Goal: Task Accomplishment & Management: Complete application form

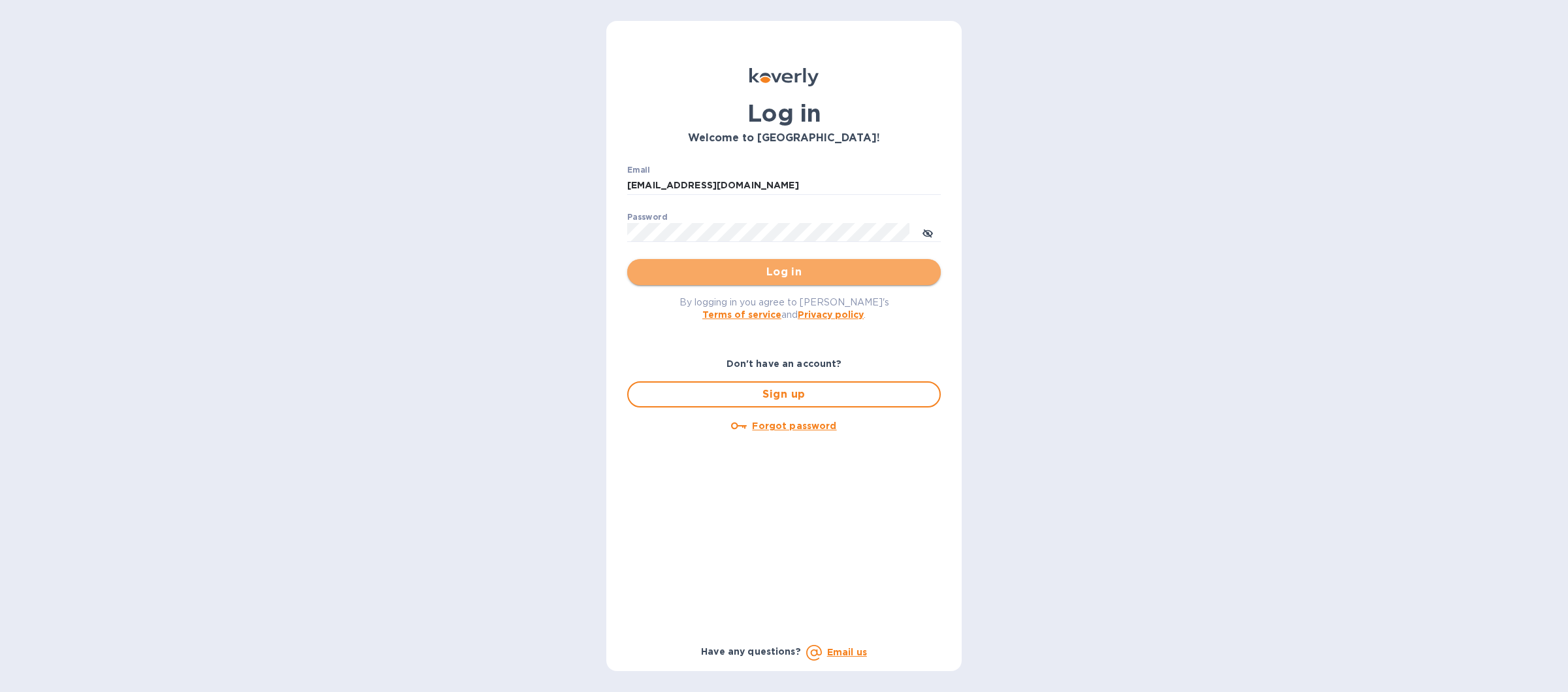
click at [697, 274] on span "Log in" at bounding box center [784, 272] width 293 height 15
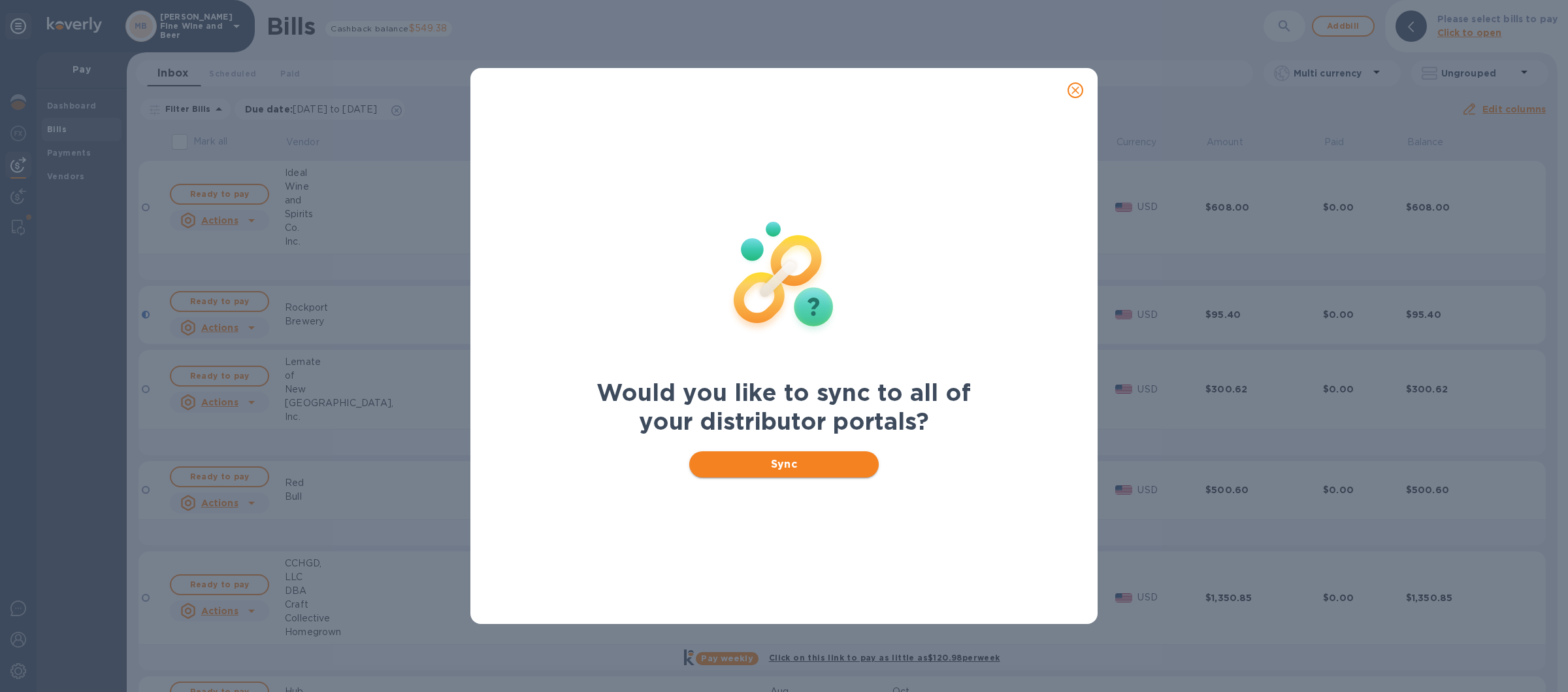
click at [756, 451] on button "Sync" at bounding box center [784, 464] width 190 height 26
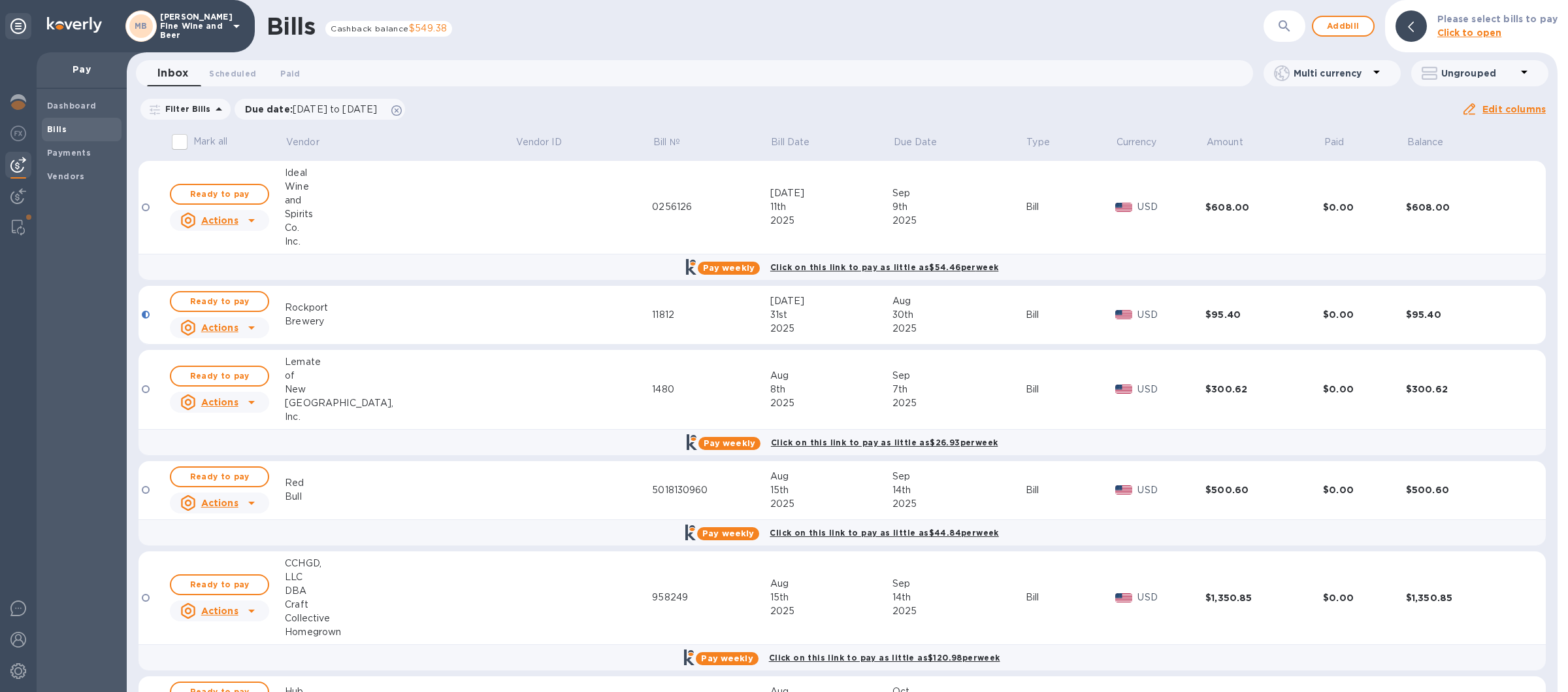
click at [235, 24] on icon at bounding box center [237, 26] width 15 height 15
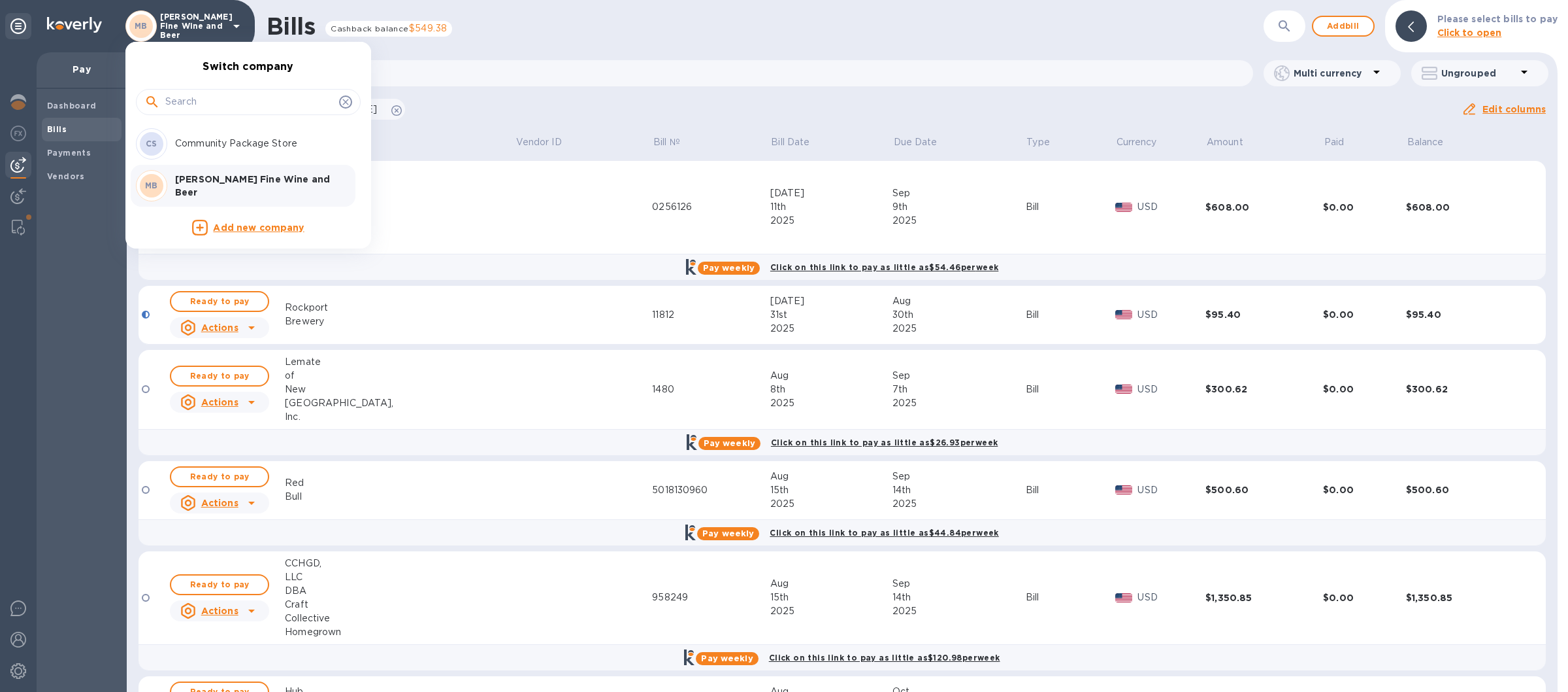
click at [207, 147] on p "Community Package Store" at bounding box center [258, 144] width 165 height 13
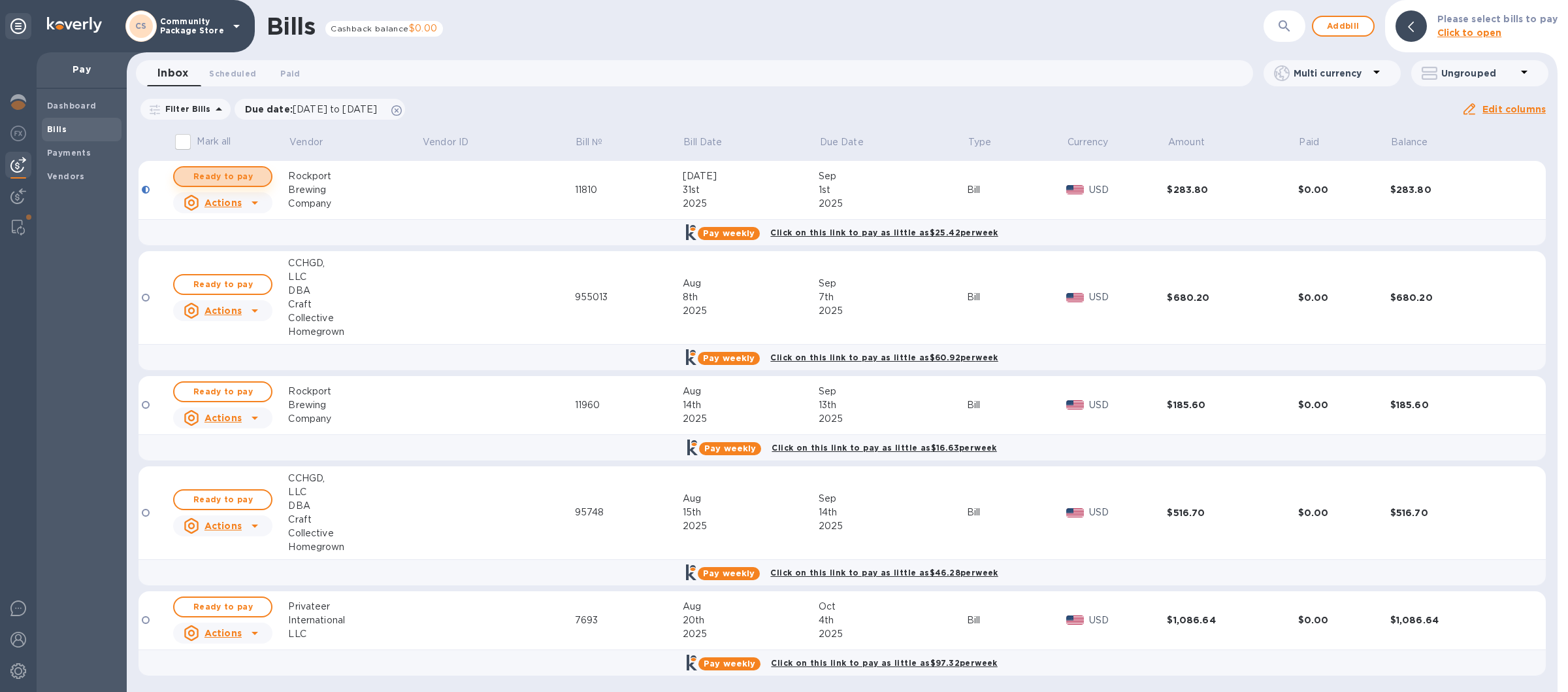
click at [235, 174] on span "Ready to pay" at bounding box center [222, 176] width 76 height 15
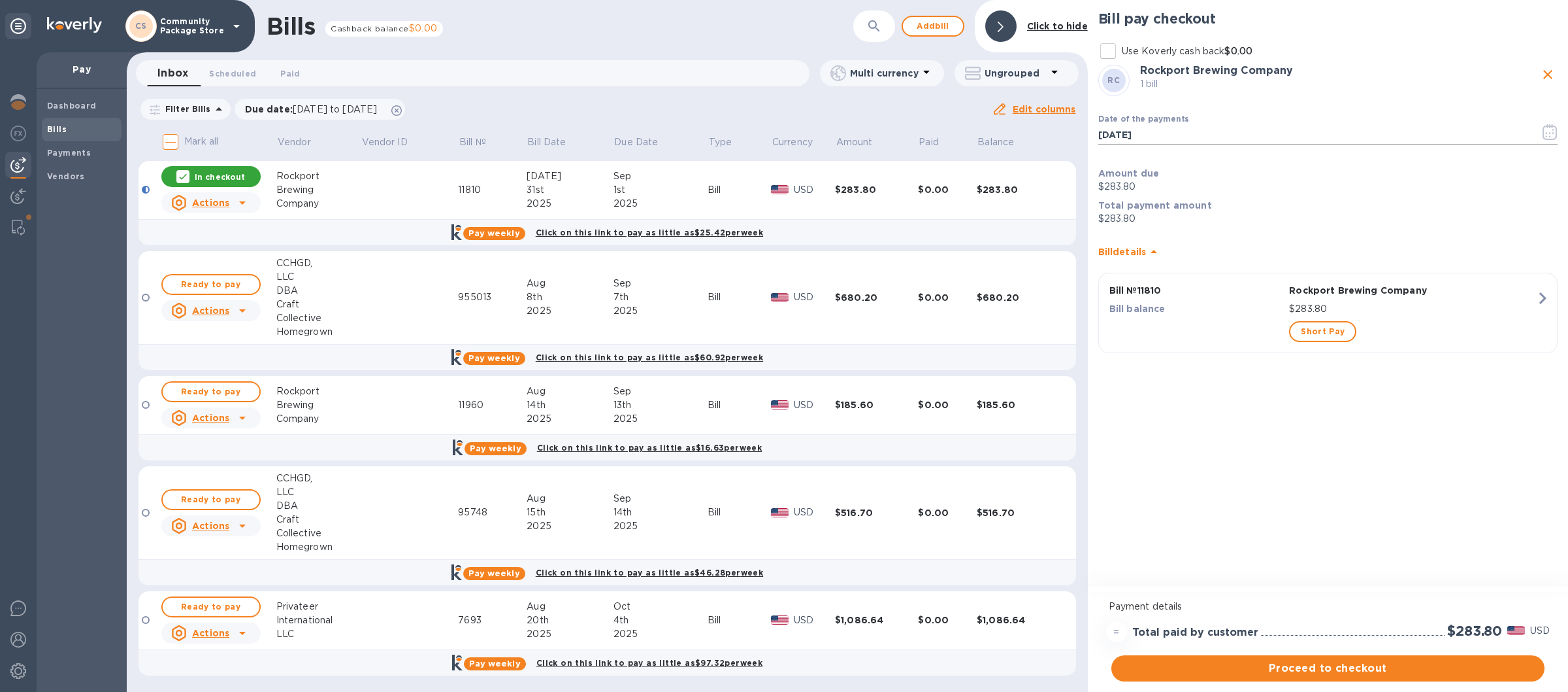
click at [1546, 132] on icon "button" at bounding box center [1550, 132] width 15 height 15
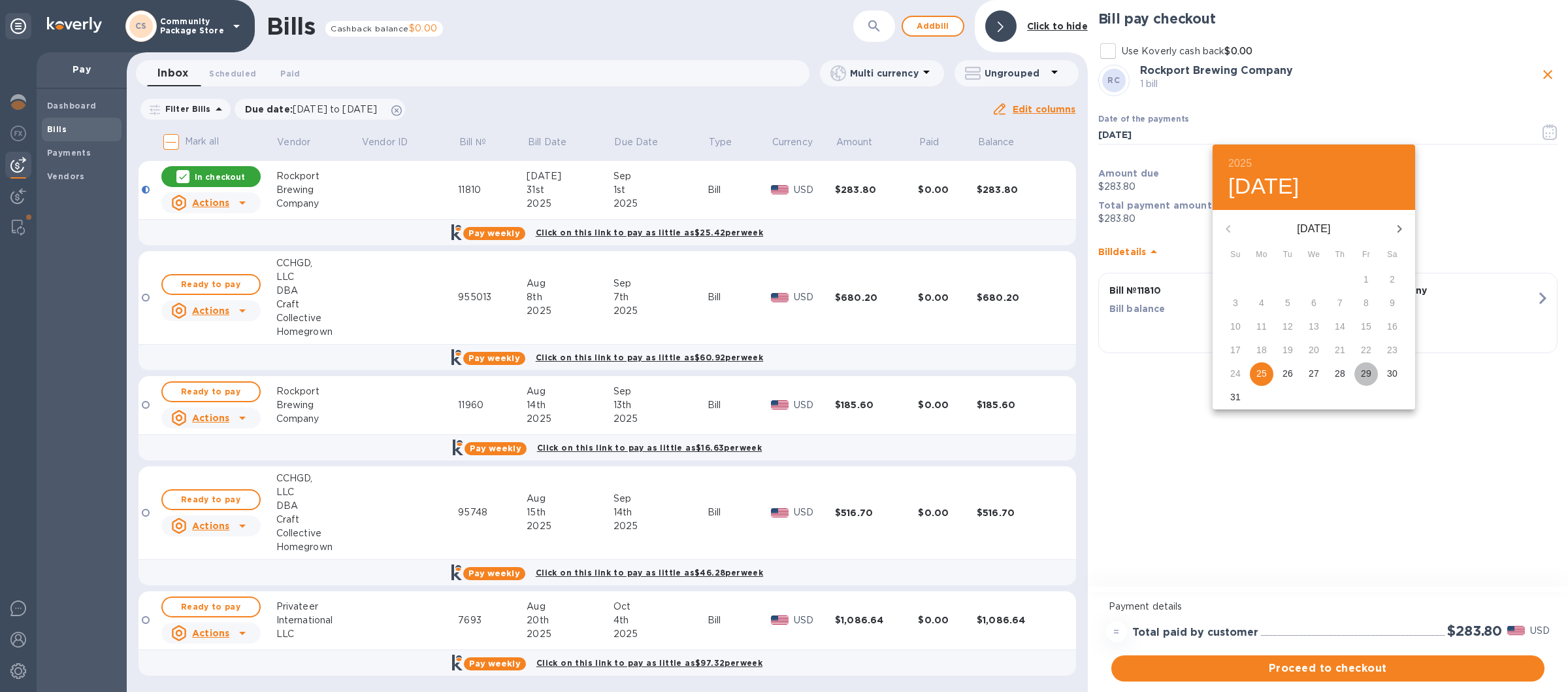
click at [1366, 370] on p "29" at bounding box center [1366, 374] width 11 height 13
type input "[DATE]"
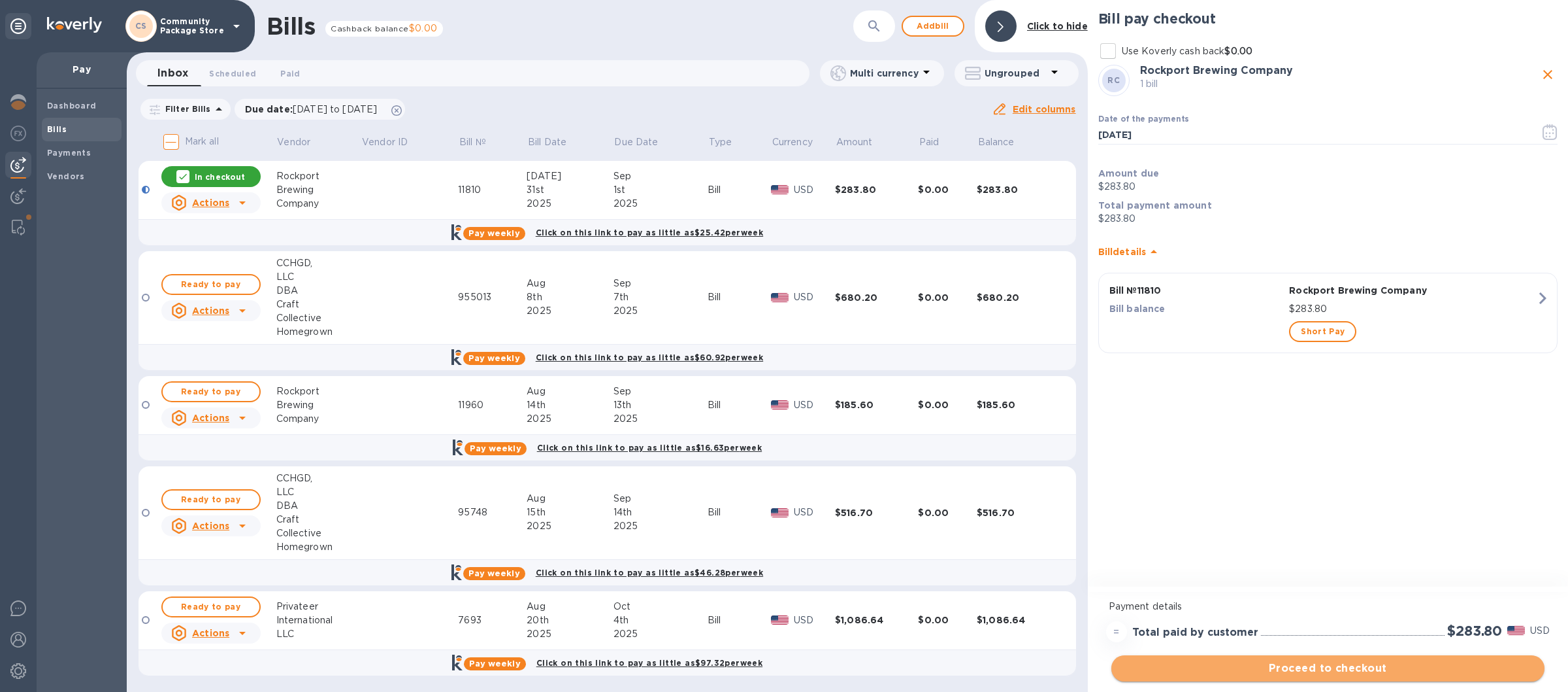
click at [1309, 673] on span "Proceed to checkout" at bounding box center [1328, 668] width 412 height 15
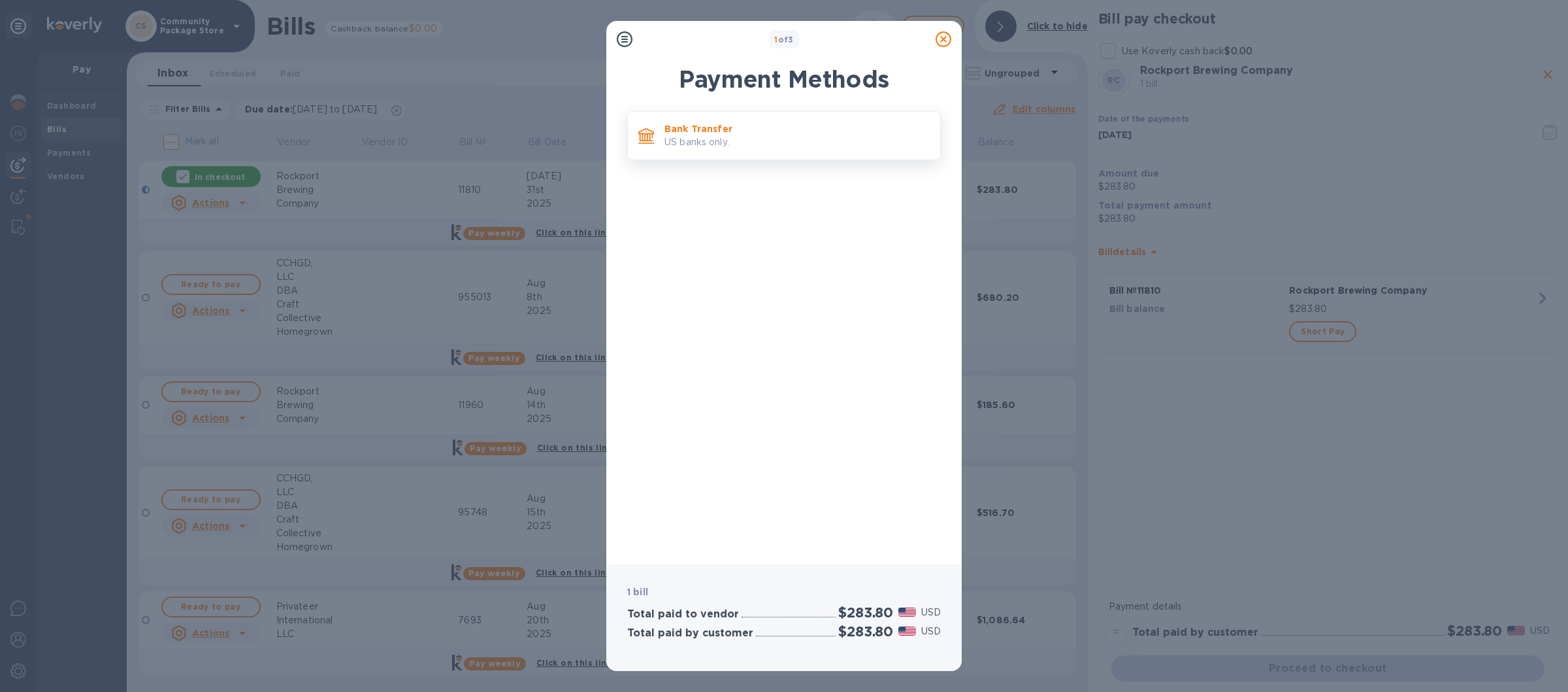
click at [834, 145] on p "US banks only." at bounding box center [797, 142] width 265 height 13
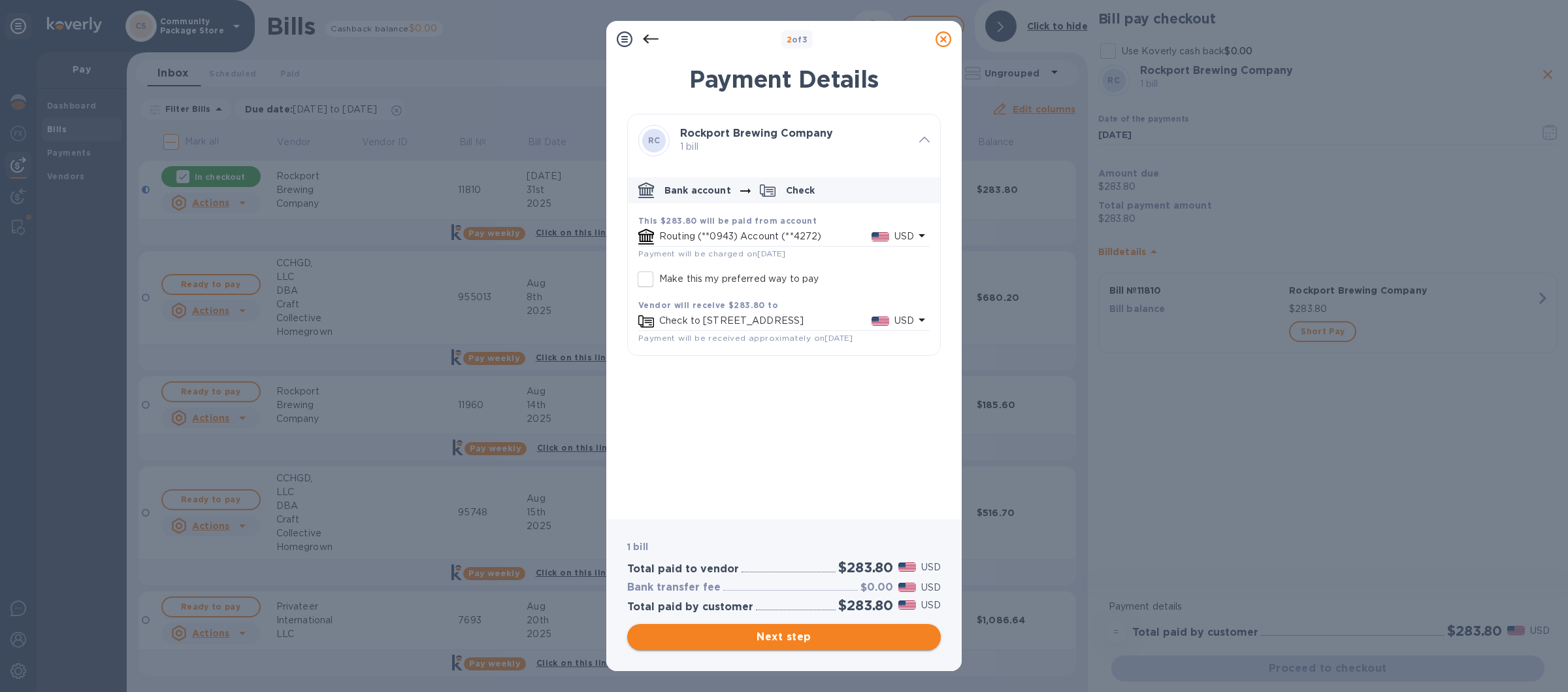
click at [803, 636] on span "Next step" at bounding box center [784, 636] width 293 height 15
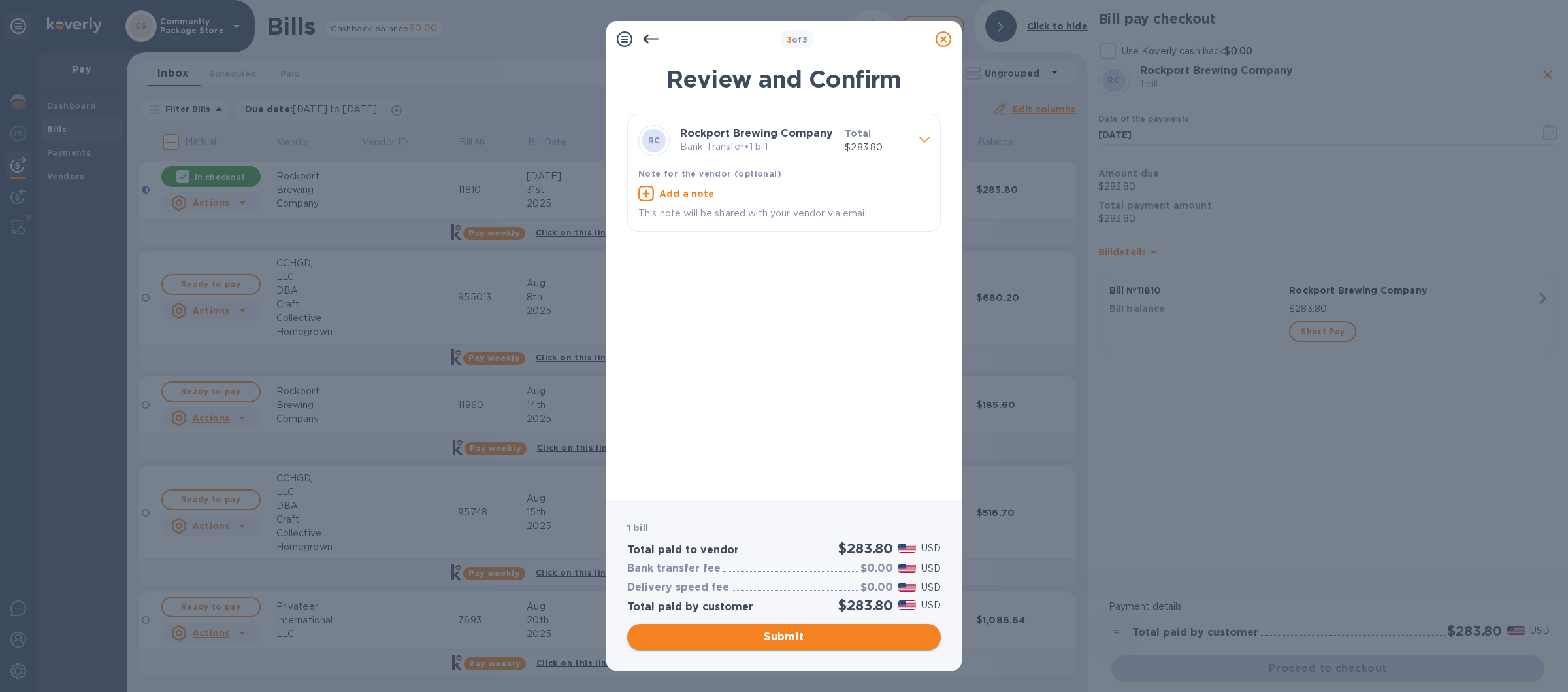
click at [785, 635] on span "Submit" at bounding box center [784, 636] width 293 height 15
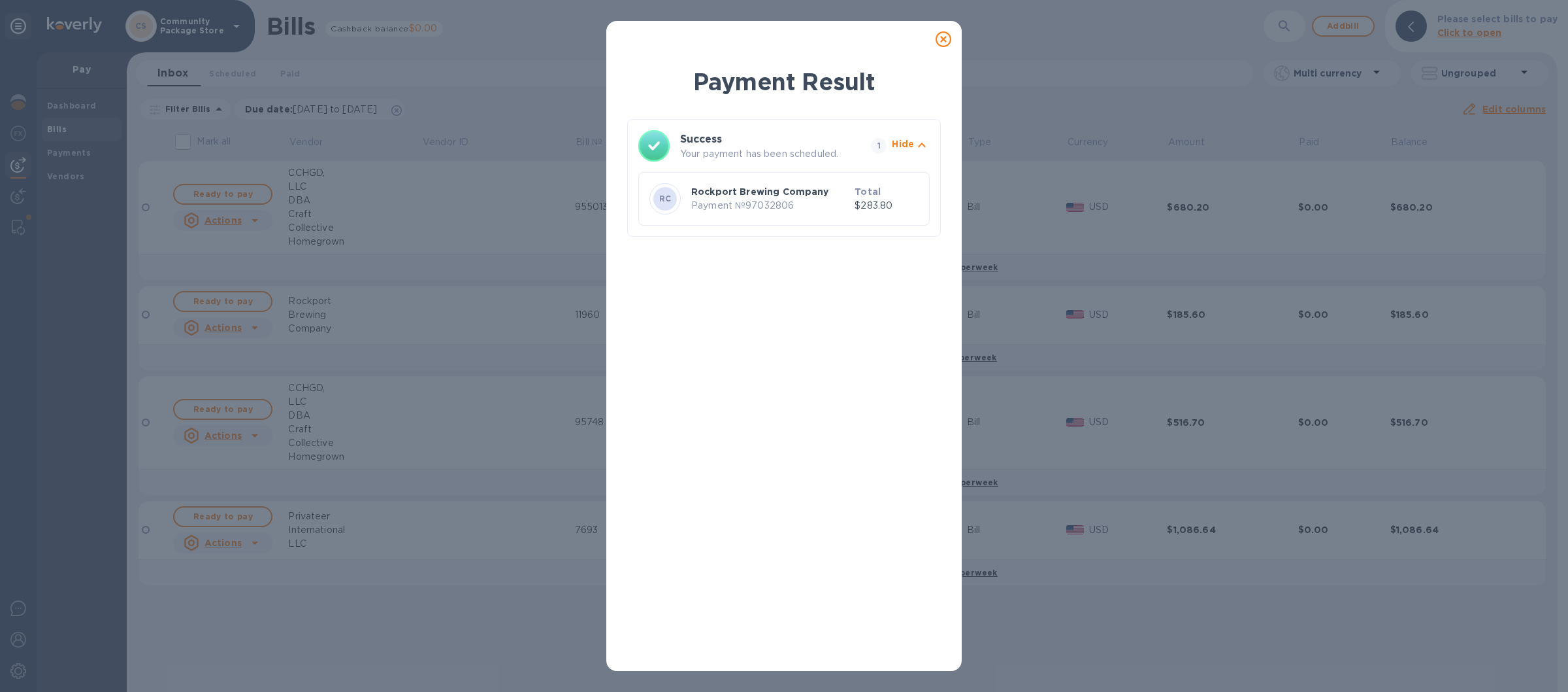
click at [943, 38] on icon at bounding box center [943, 39] width 15 height 15
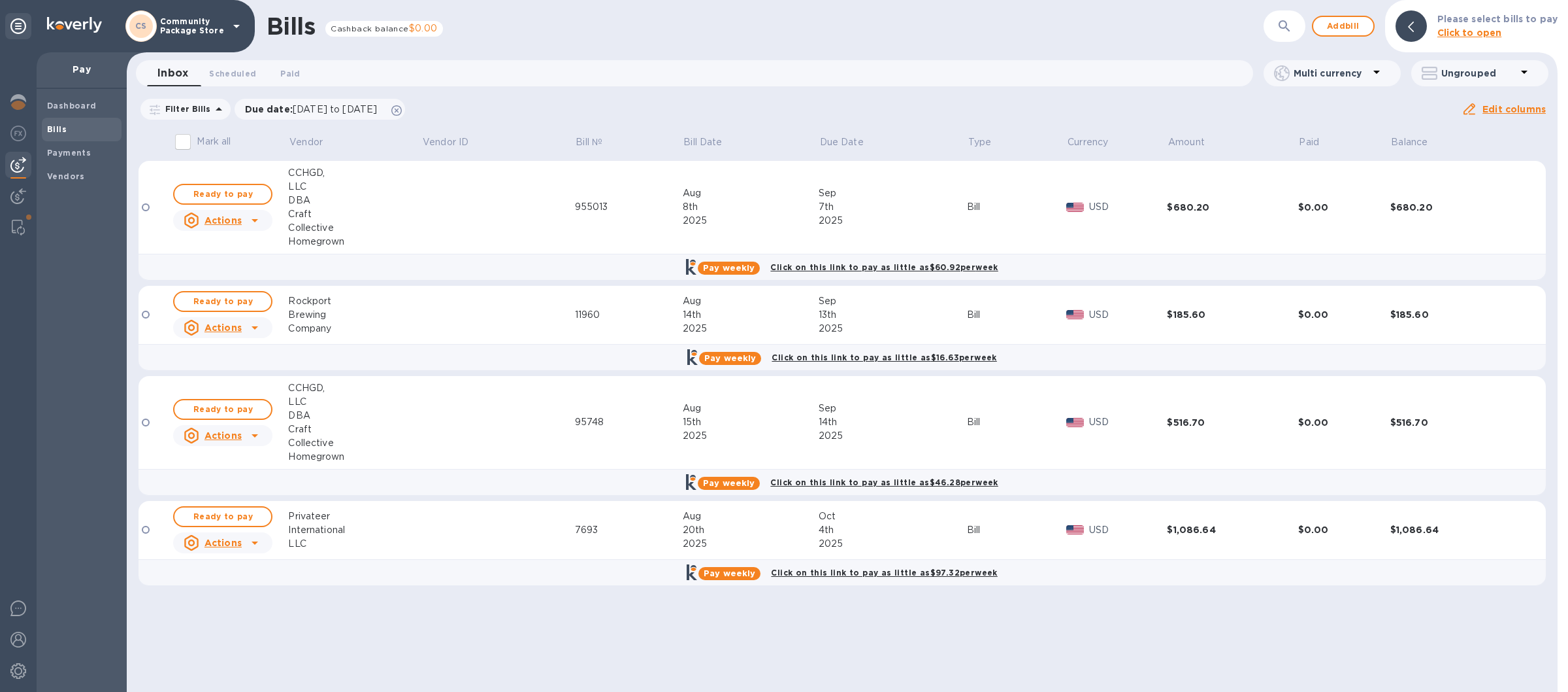
click at [236, 25] on icon at bounding box center [237, 26] width 15 height 15
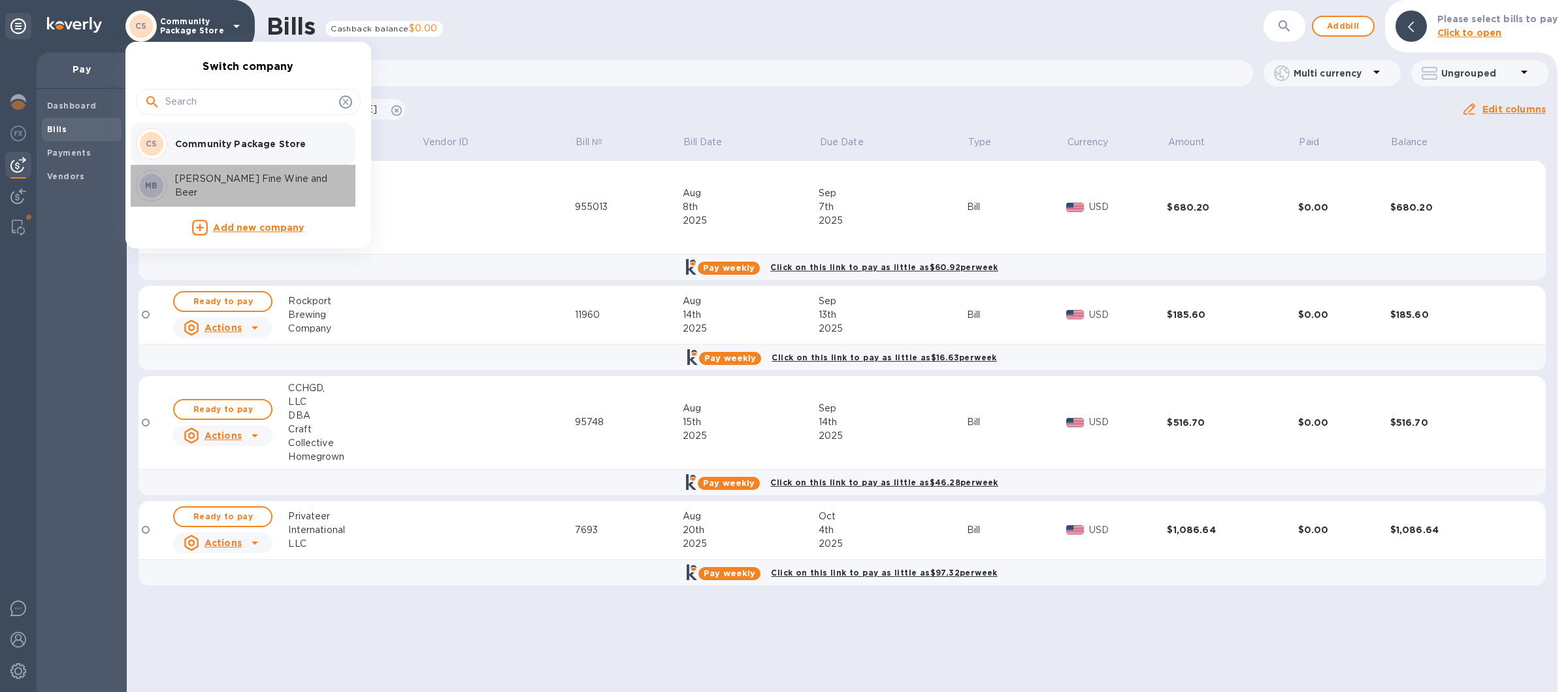
click at [196, 186] on p "[PERSON_NAME] Fine Wine and Beer" at bounding box center [258, 185] width 165 height 28
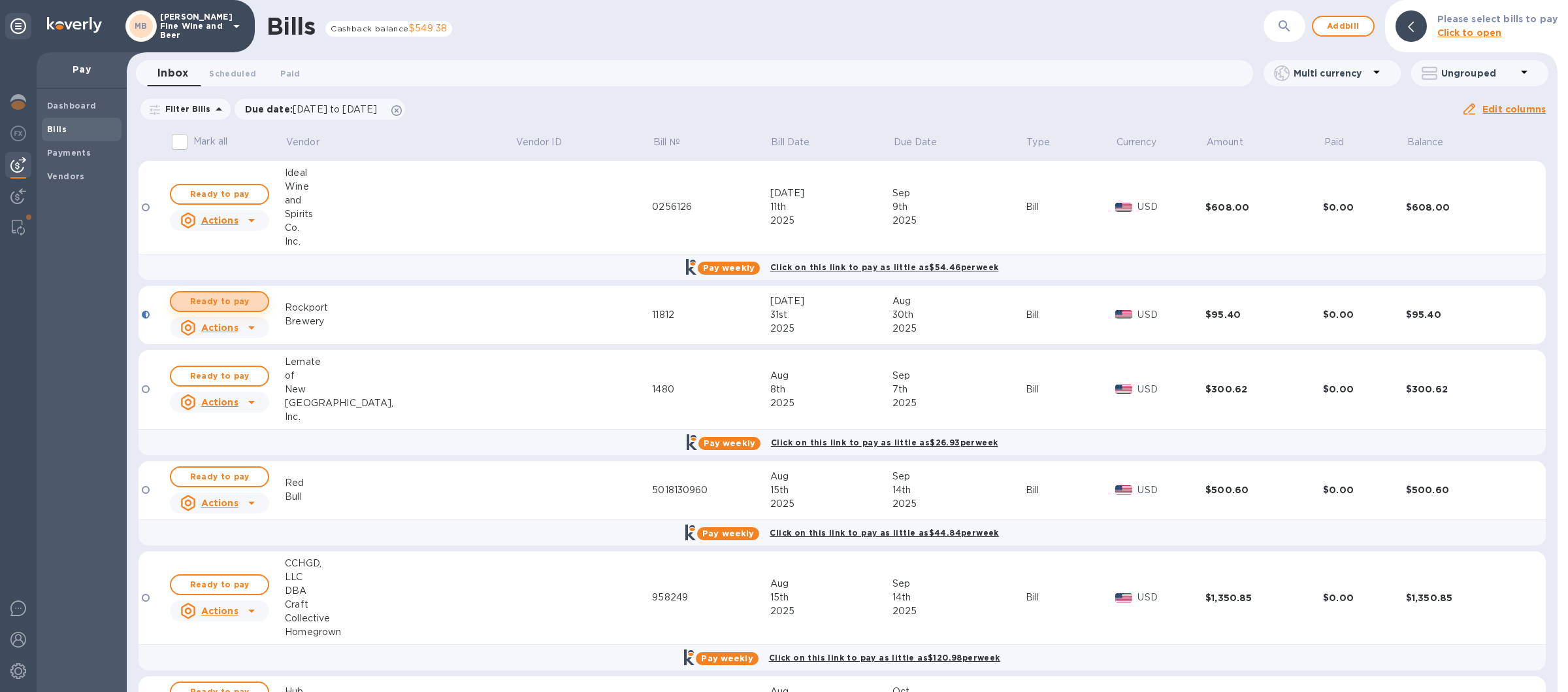
click at [254, 302] on span "Ready to pay" at bounding box center [219, 301] width 76 height 15
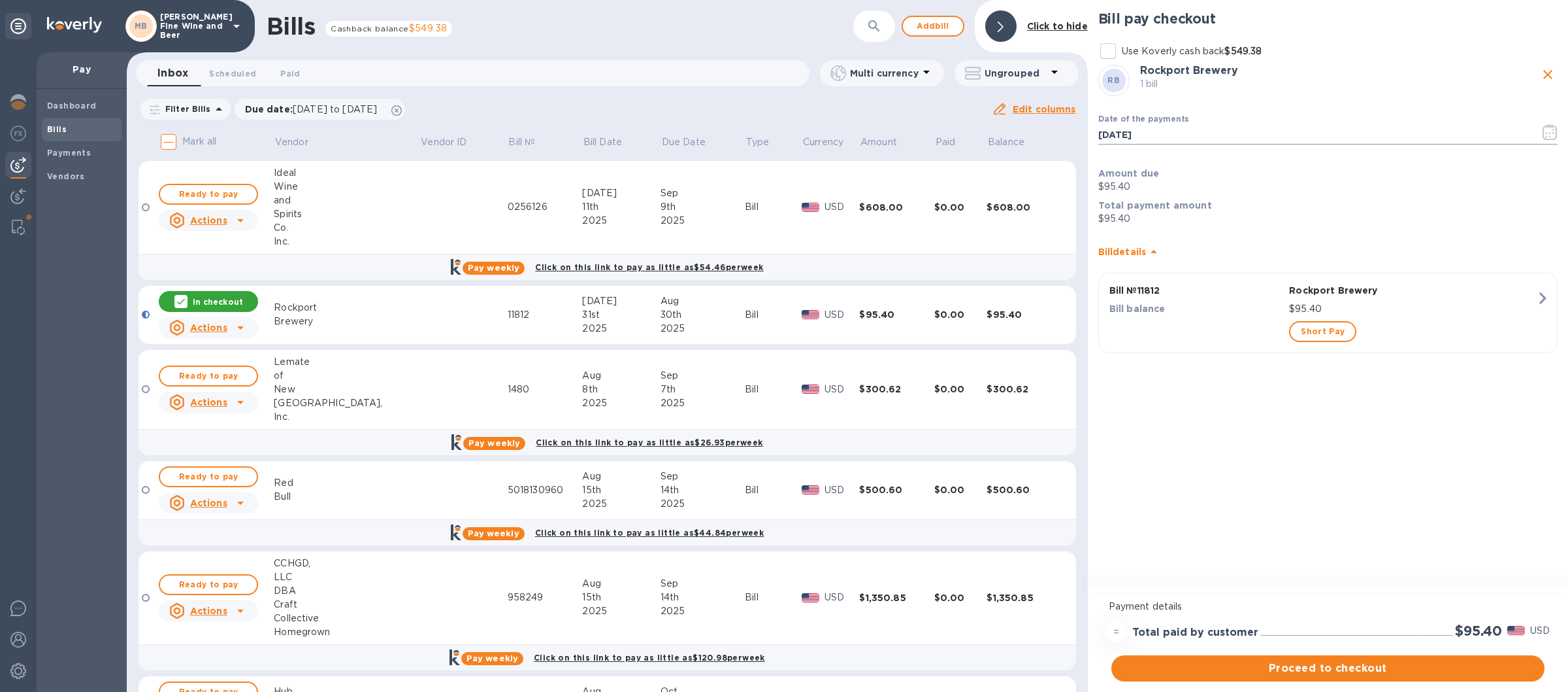
click at [1549, 130] on icon "button" at bounding box center [1550, 132] width 15 height 15
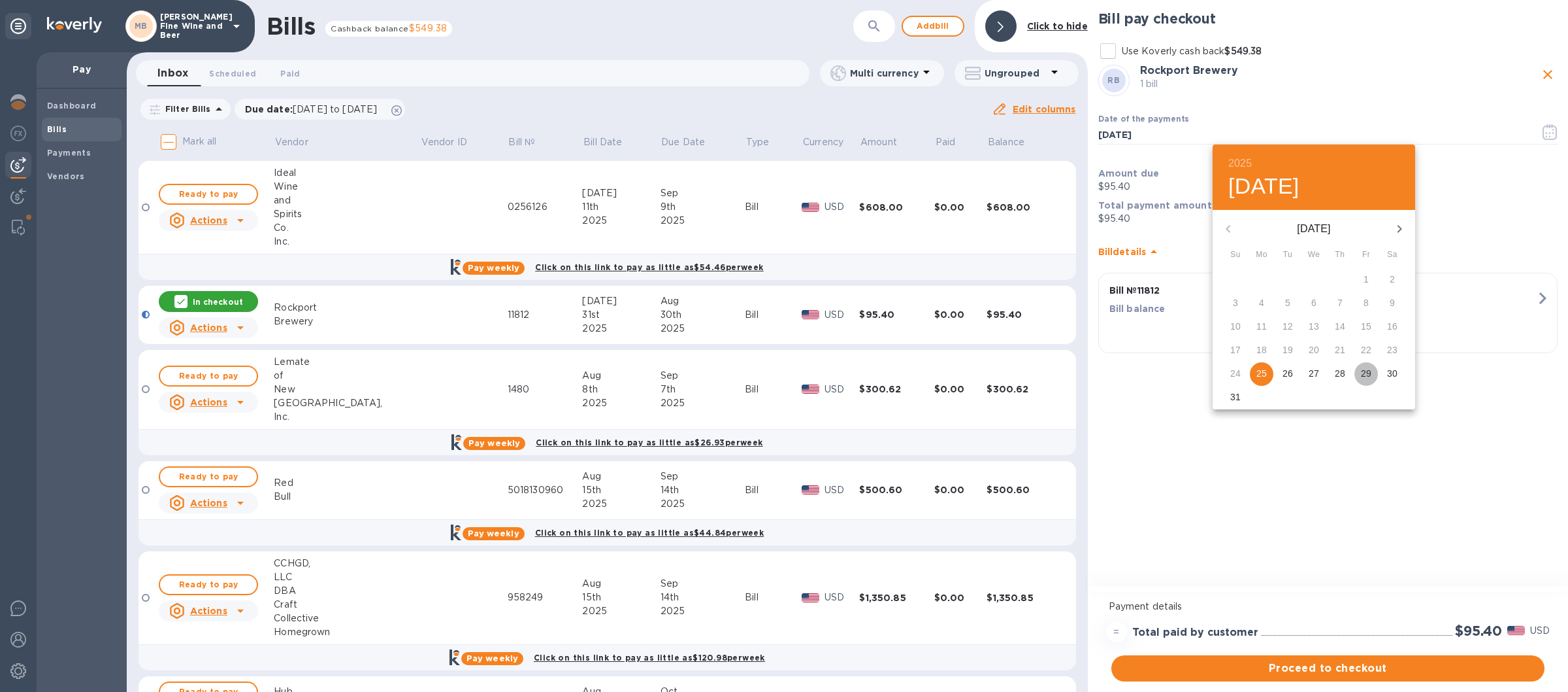
click at [1362, 369] on p "29" at bounding box center [1366, 374] width 11 height 13
type input "[DATE]"
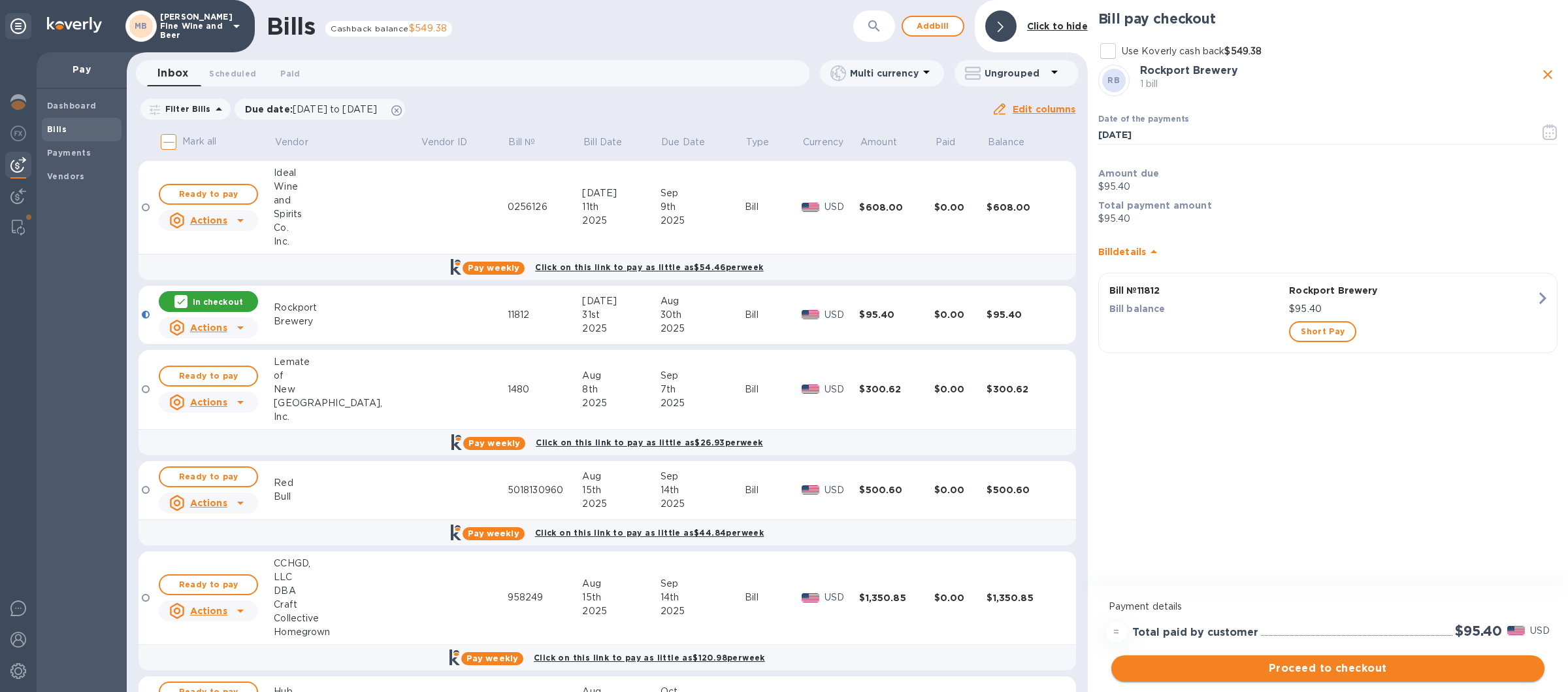
click at [1287, 663] on span "Proceed to checkout" at bounding box center [1328, 668] width 412 height 15
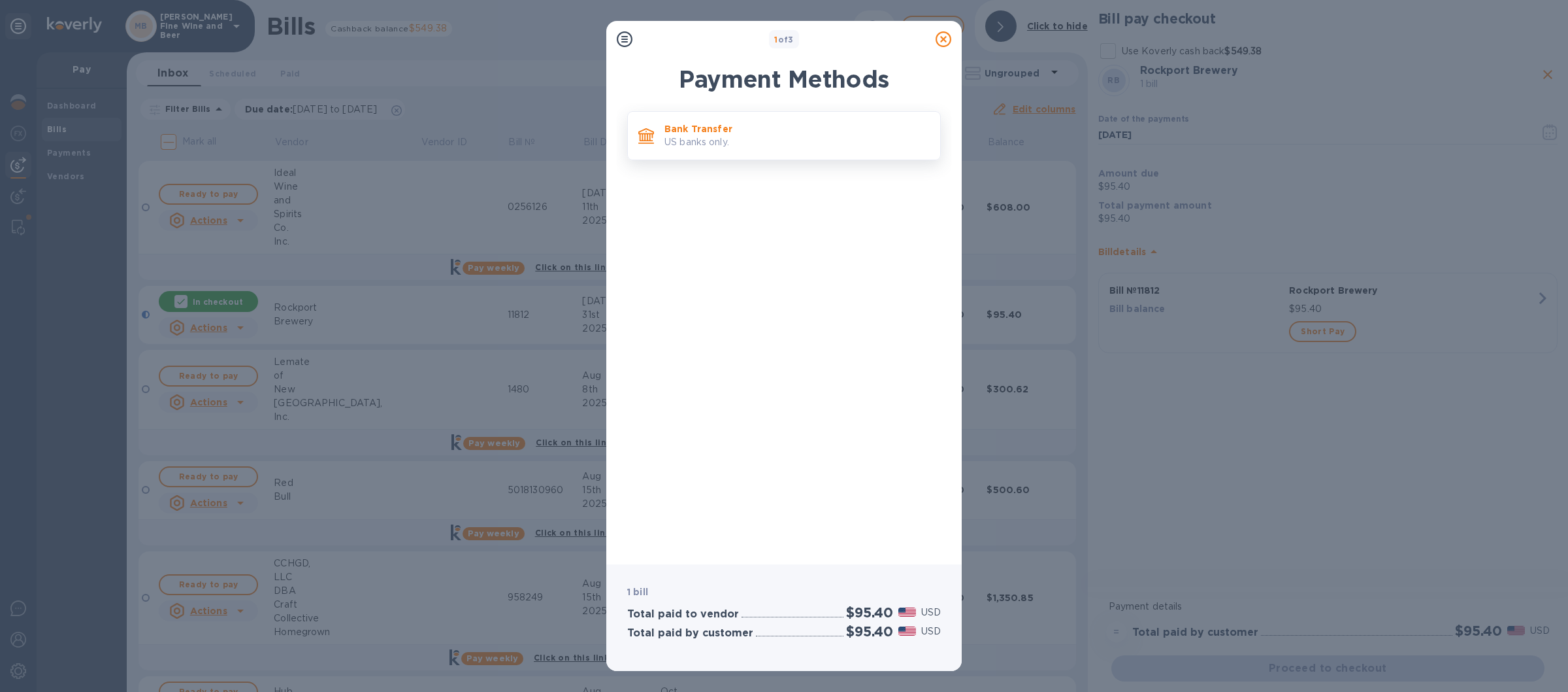
click at [796, 145] on p "US banks only." at bounding box center [797, 142] width 265 height 13
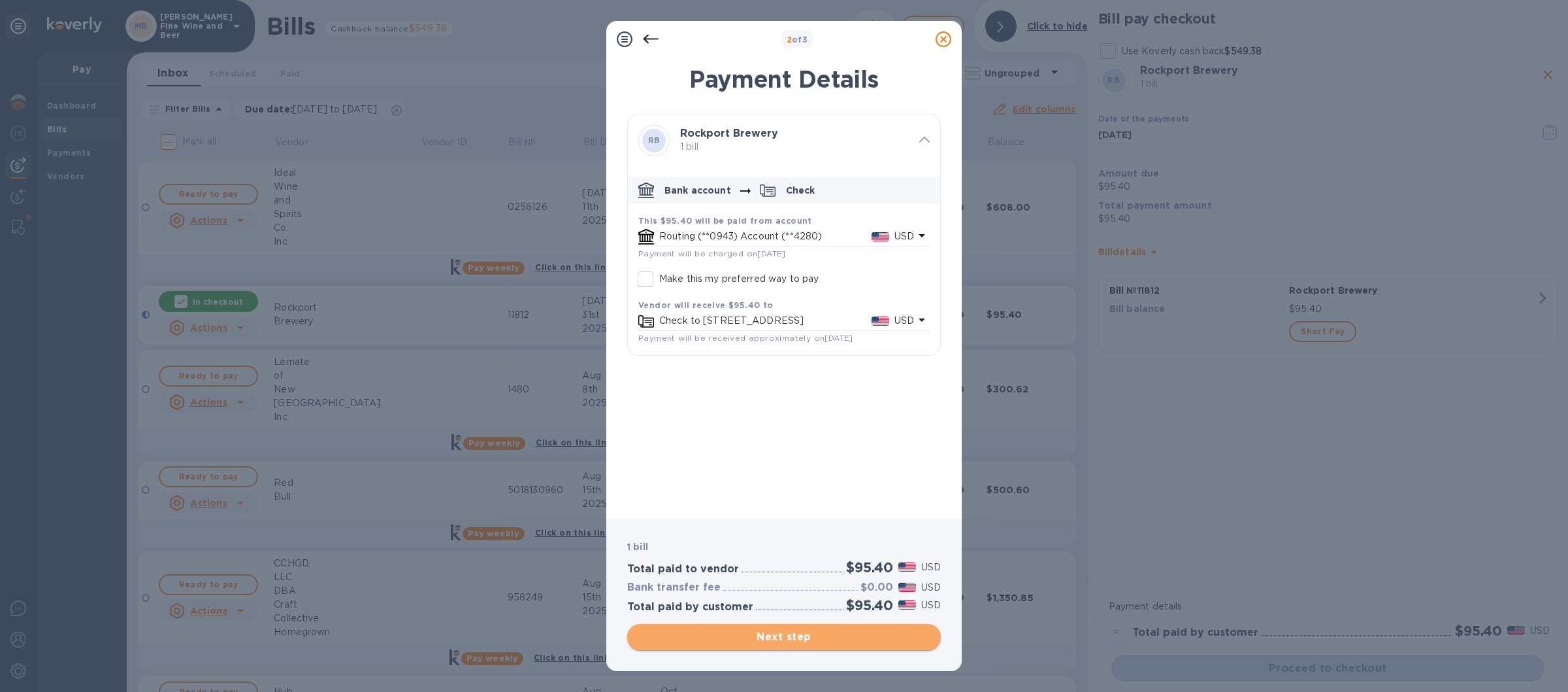
click at [809, 628] on button "Next step" at bounding box center [784, 636] width 313 height 26
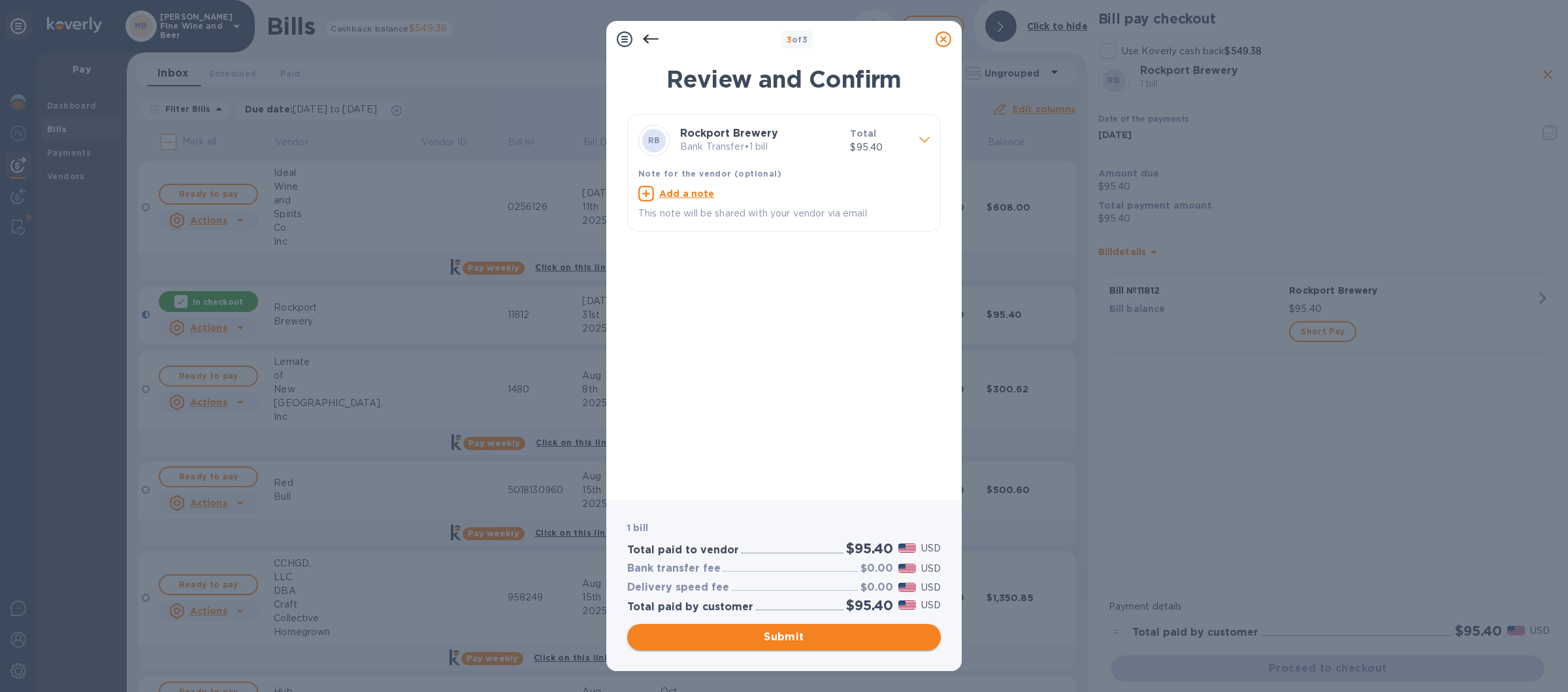
click at [825, 634] on span "Submit" at bounding box center [784, 636] width 293 height 15
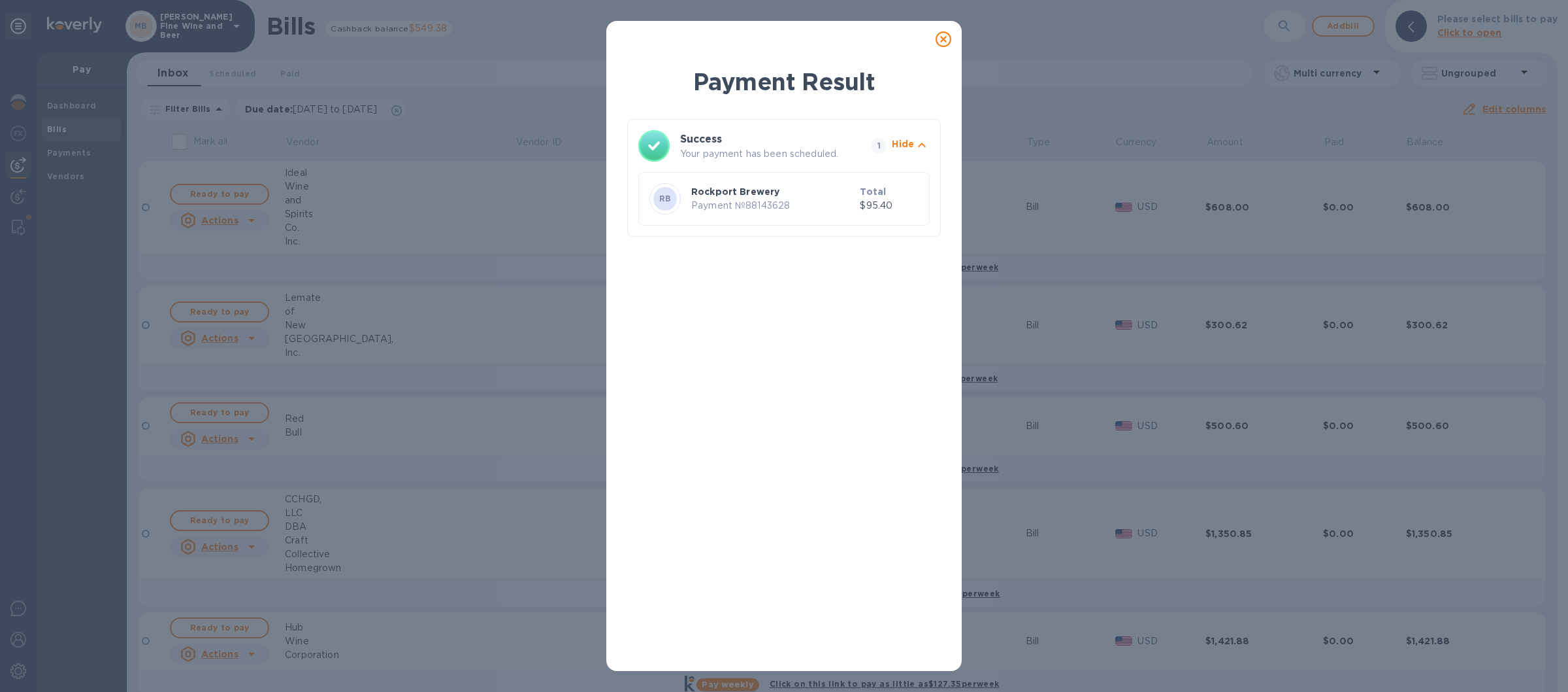
click at [944, 34] on icon at bounding box center [943, 39] width 15 height 15
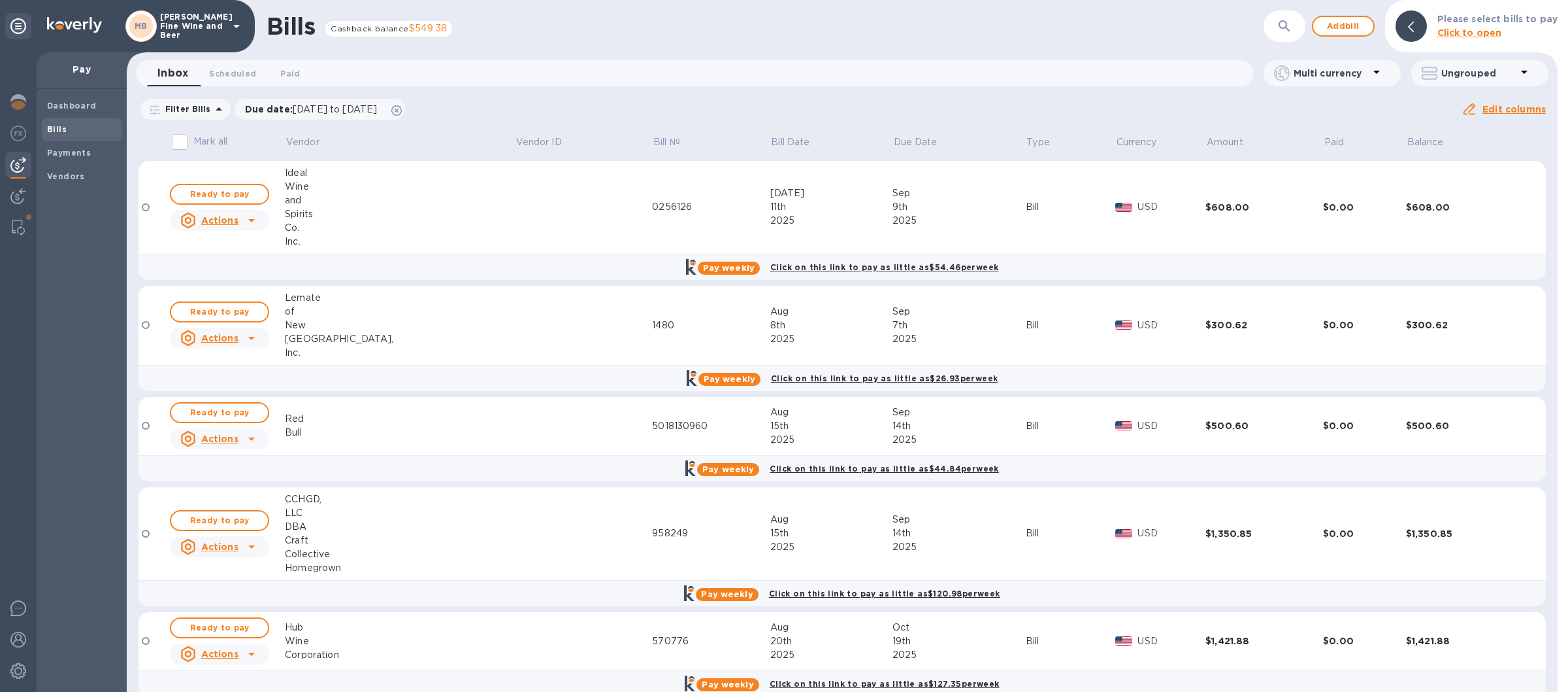
drag, startPoint x: 240, startPoint y: 17, endPoint x: 37, endPoint y: 209, distance: 279.4
click at [37, 208] on div "MB Marcorelle's Fine Wine and Beer Pay Dashboard Bills Payments Vendors" at bounding box center [63, 346] width 126 height 692
click at [238, 17] on div "MB [PERSON_NAME] Fine Wine and Beer" at bounding box center [185, 26] width 119 height 32
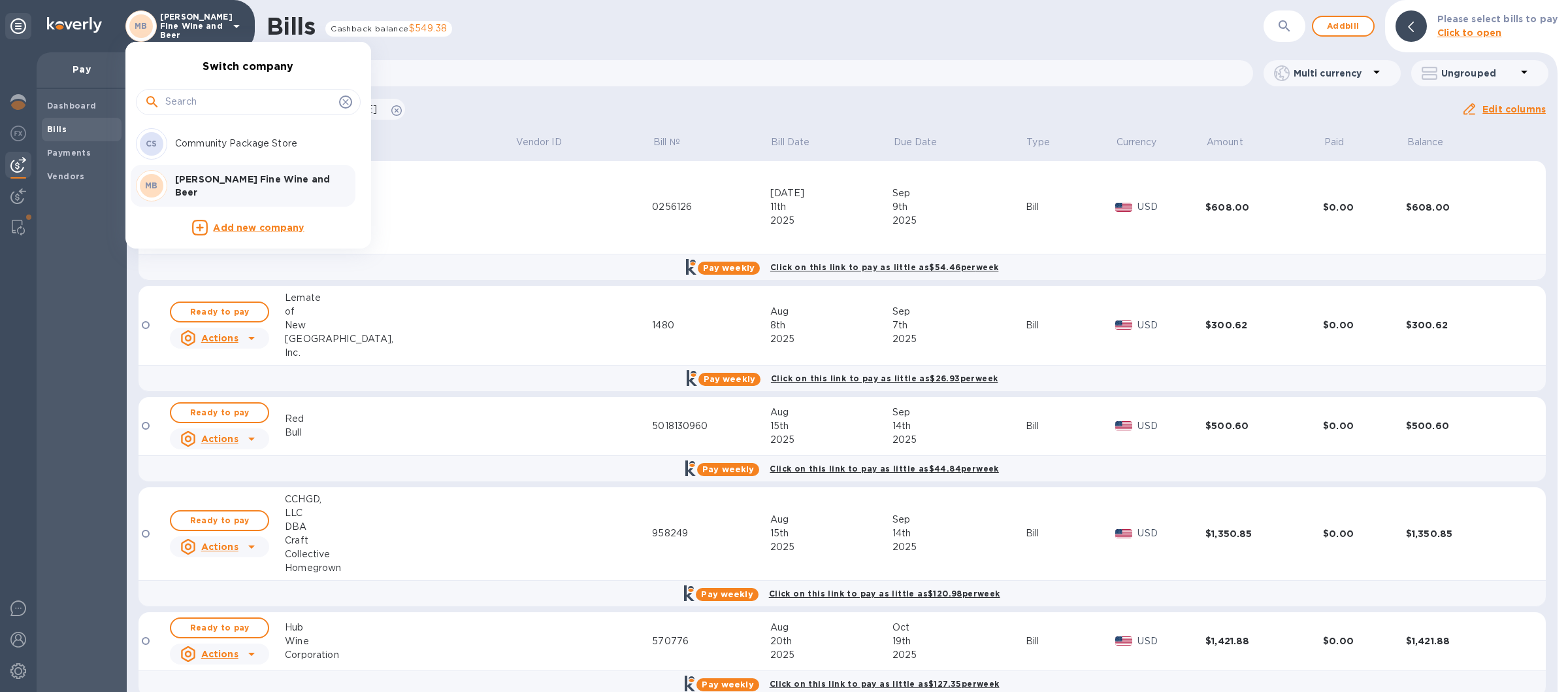
click at [203, 141] on p "Community Package Store" at bounding box center [258, 144] width 165 height 13
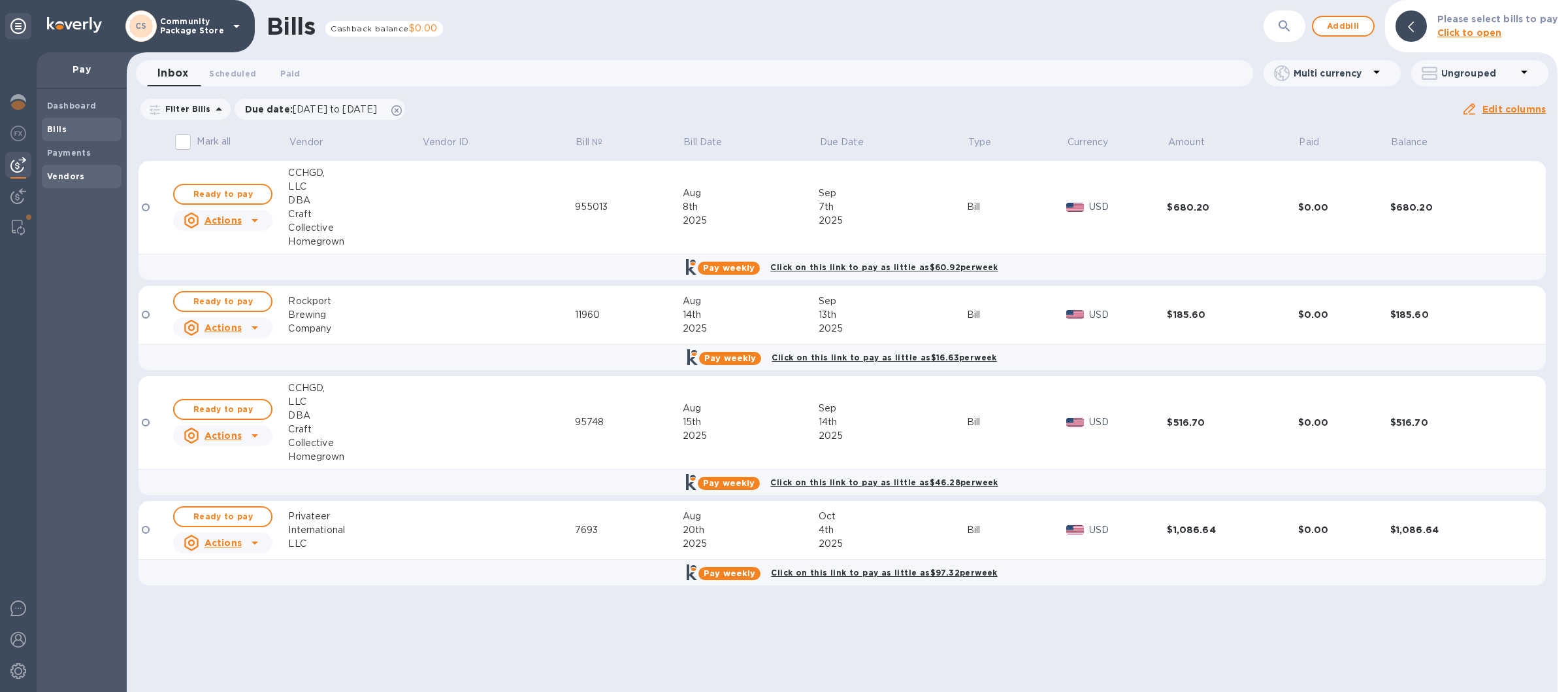
click at [69, 175] on b "Vendors" at bounding box center [66, 176] width 38 height 10
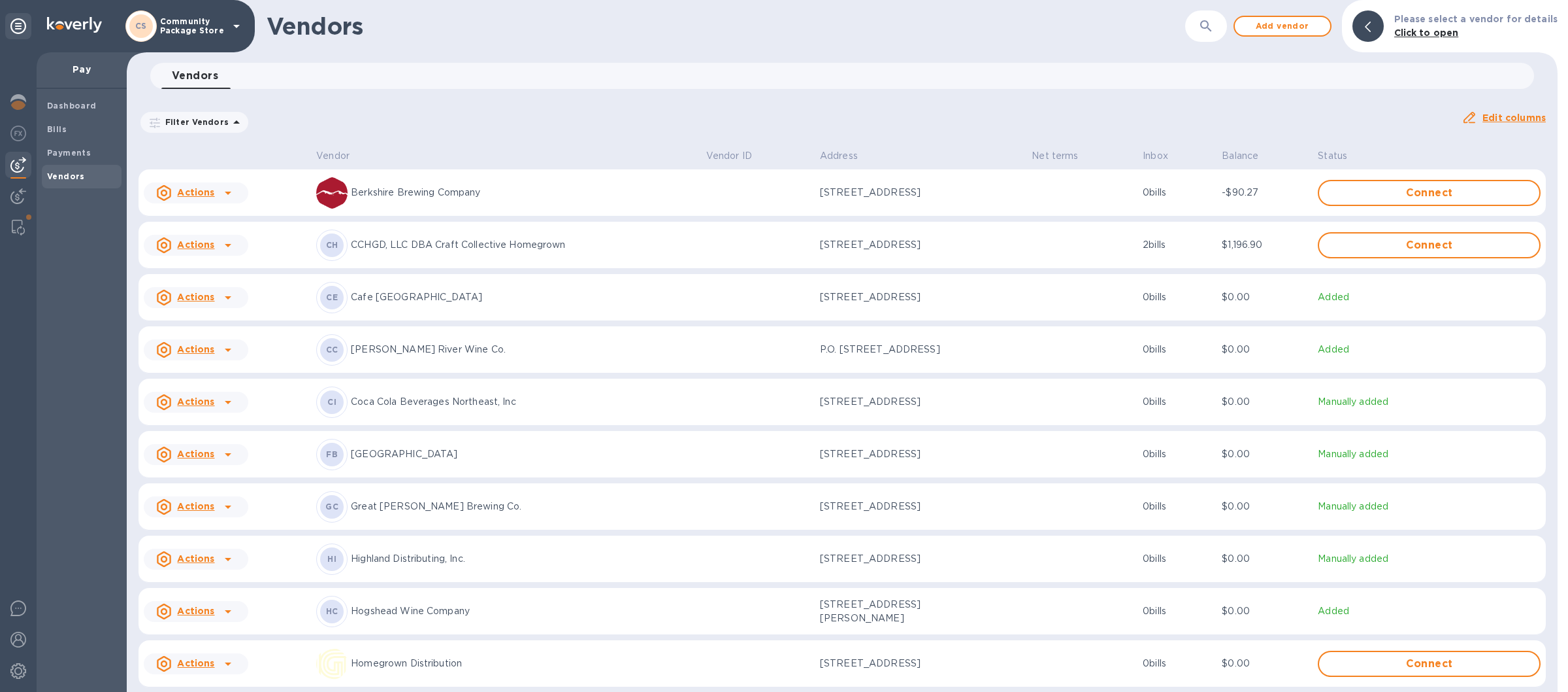
scroll to position [382, 0]
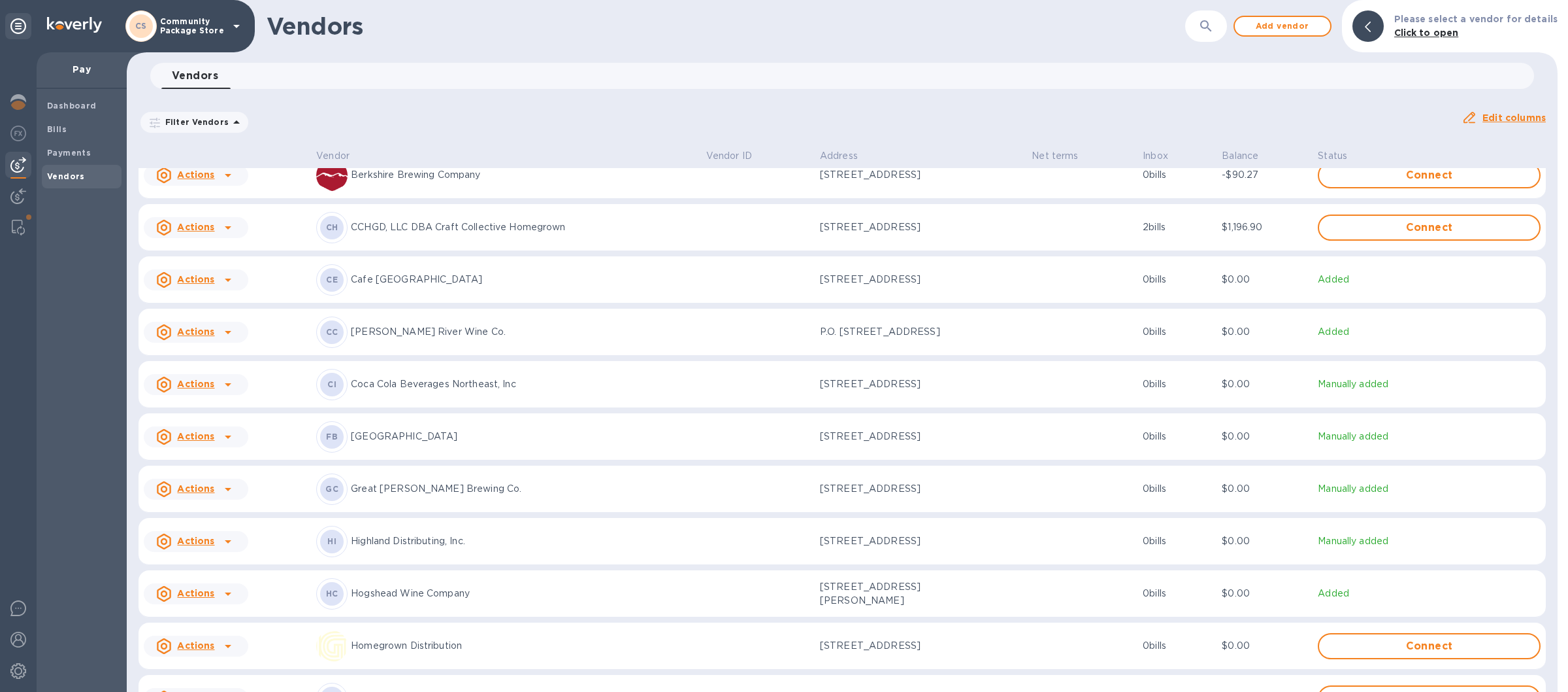
click at [430, 233] on p "CCHGD, LLC DBA Craft Collective Homegrown" at bounding box center [523, 227] width 345 height 13
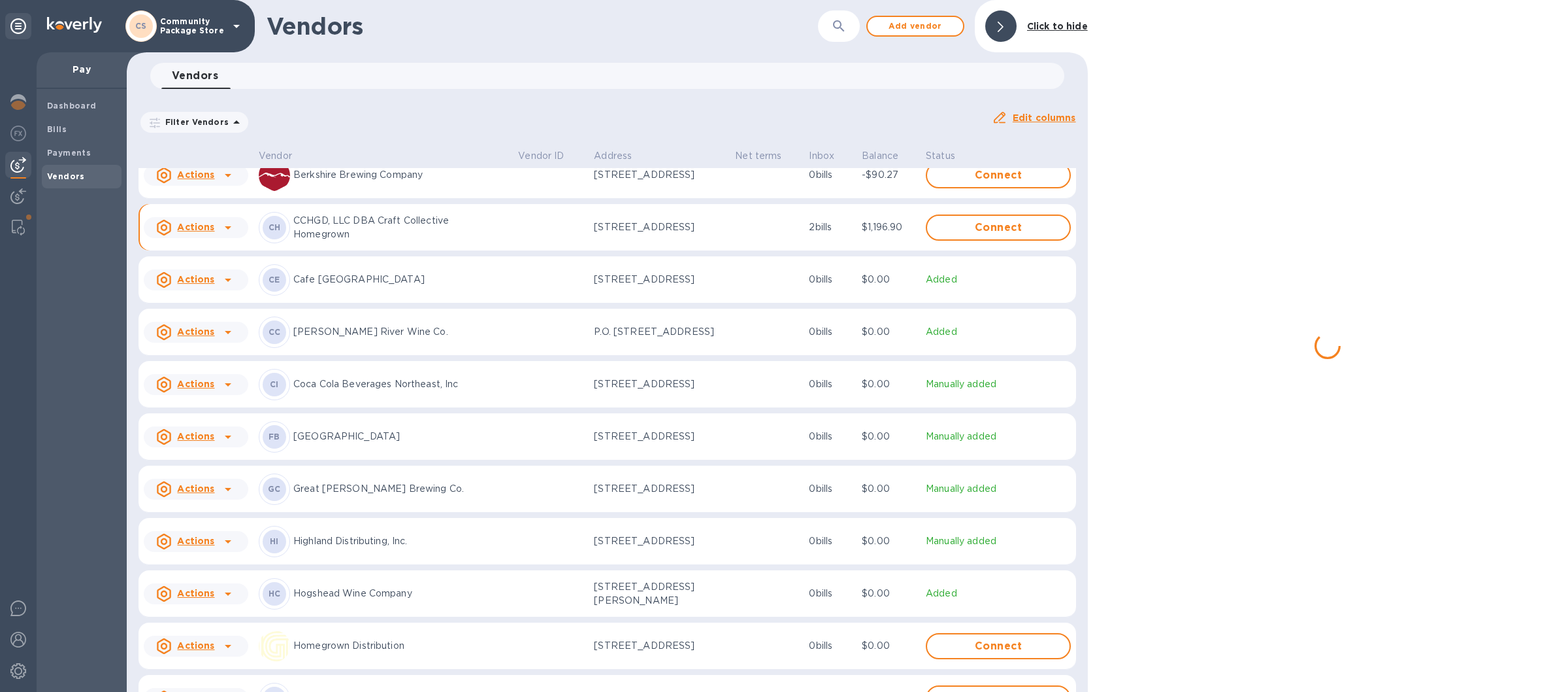
scroll to position [405, 0]
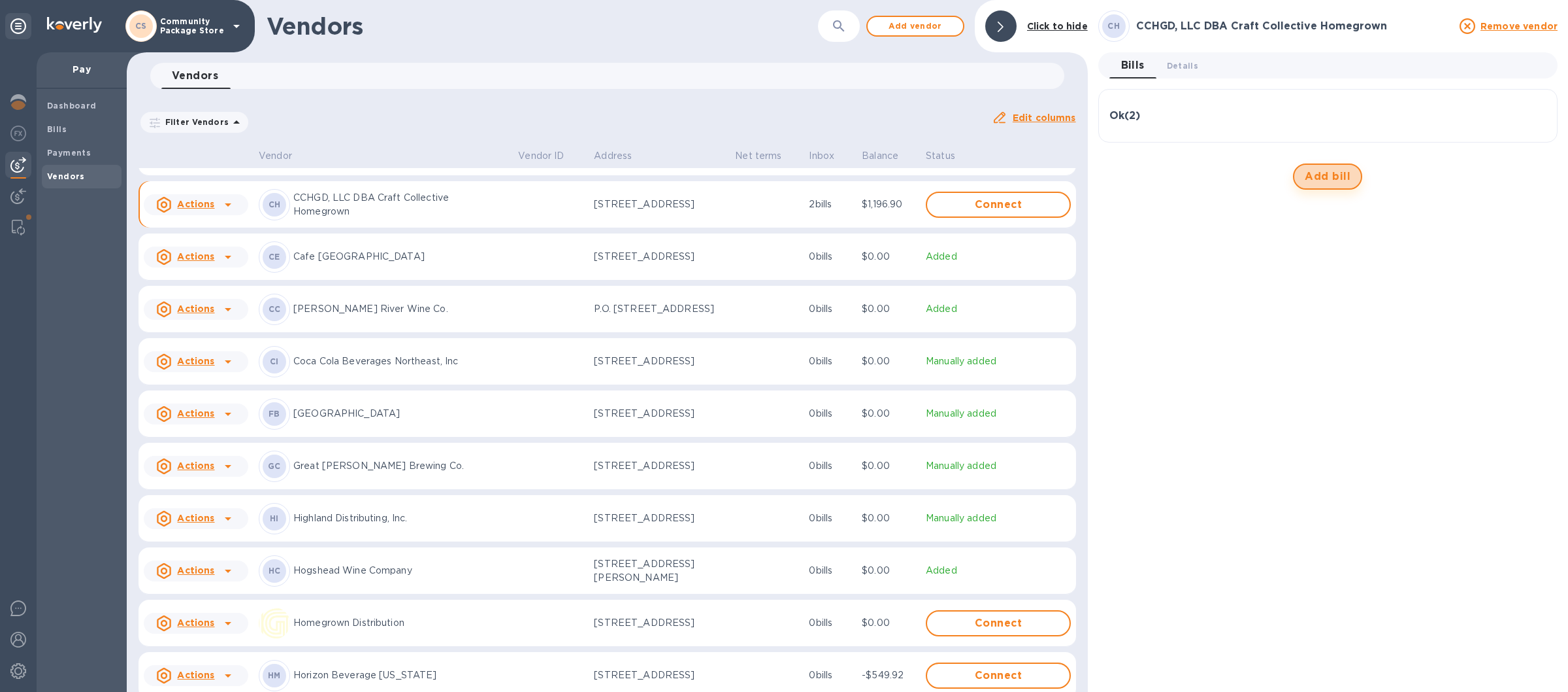
click at [1338, 171] on span "Add bill" at bounding box center [1328, 176] width 46 height 15
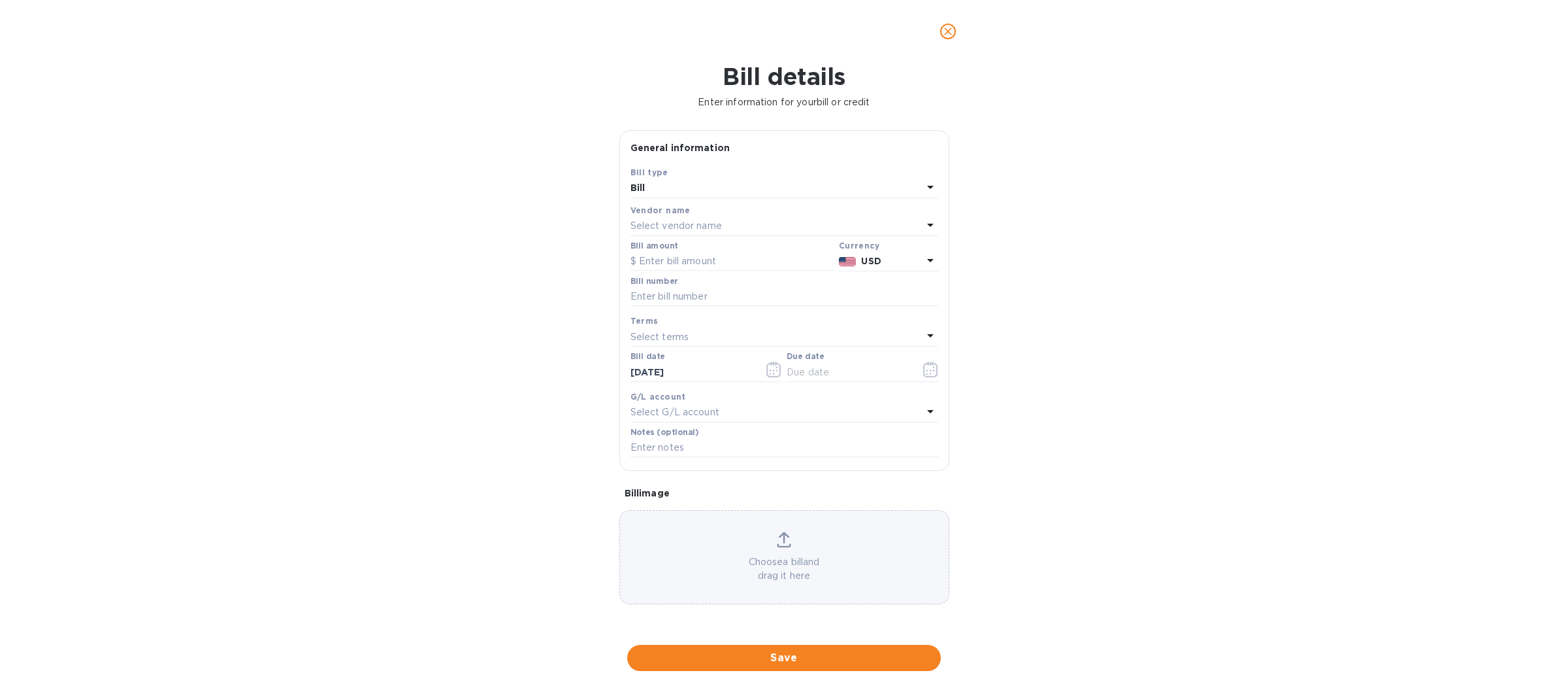
type input "10/24/2025"
click at [671, 259] on input "text" at bounding box center [732, 262] width 203 height 19
type input "750.60"
drag, startPoint x: 678, startPoint y: 299, endPoint x: 825, endPoint y: 296, distance: 147.0
click at [681, 300] on input "text" at bounding box center [784, 296] width 307 height 19
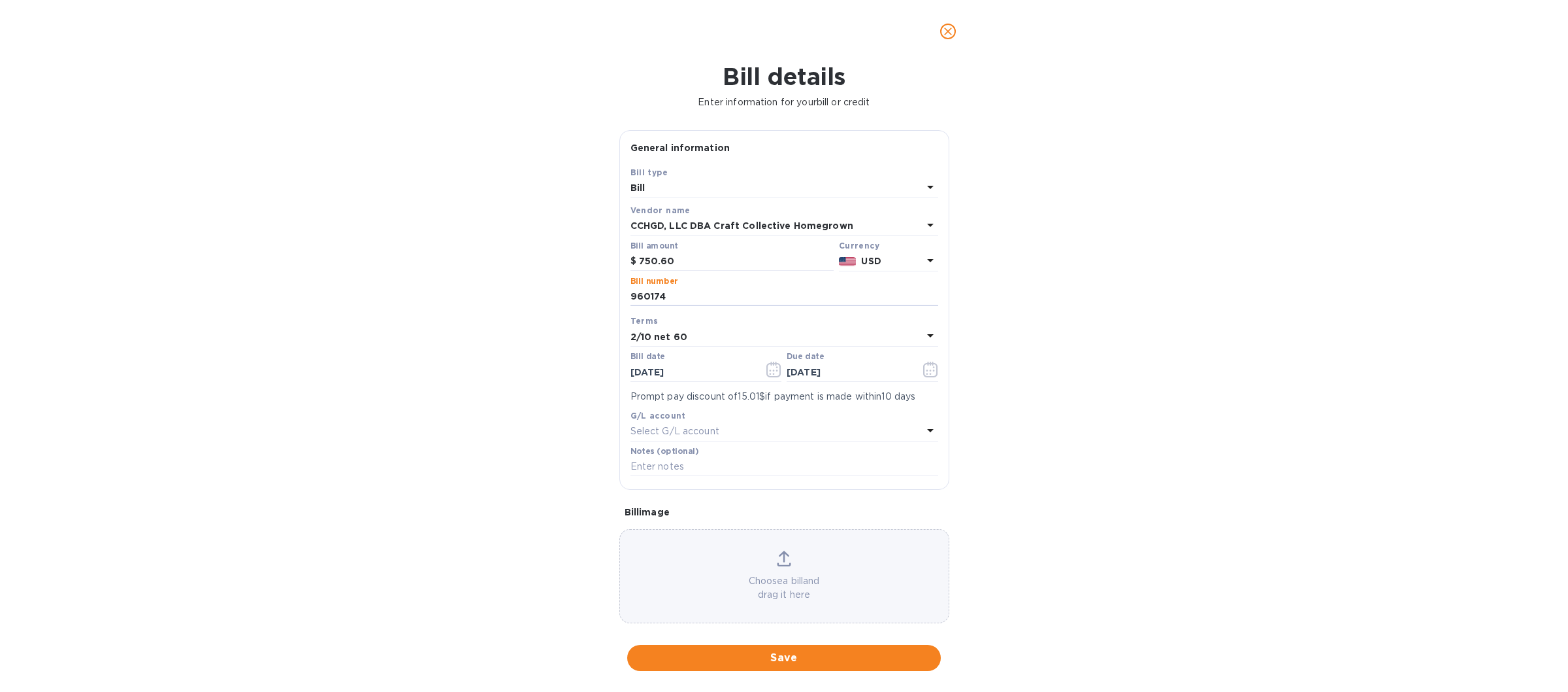
type input "960174"
click at [922, 335] on icon at bounding box center [930, 335] width 15 height 15
click at [667, 415] on p "Net 30" at bounding box center [779, 411] width 277 height 13
type input "09/24/2025"
click at [774, 374] on icon "button" at bounding box center [774, 369] width 15 height 15
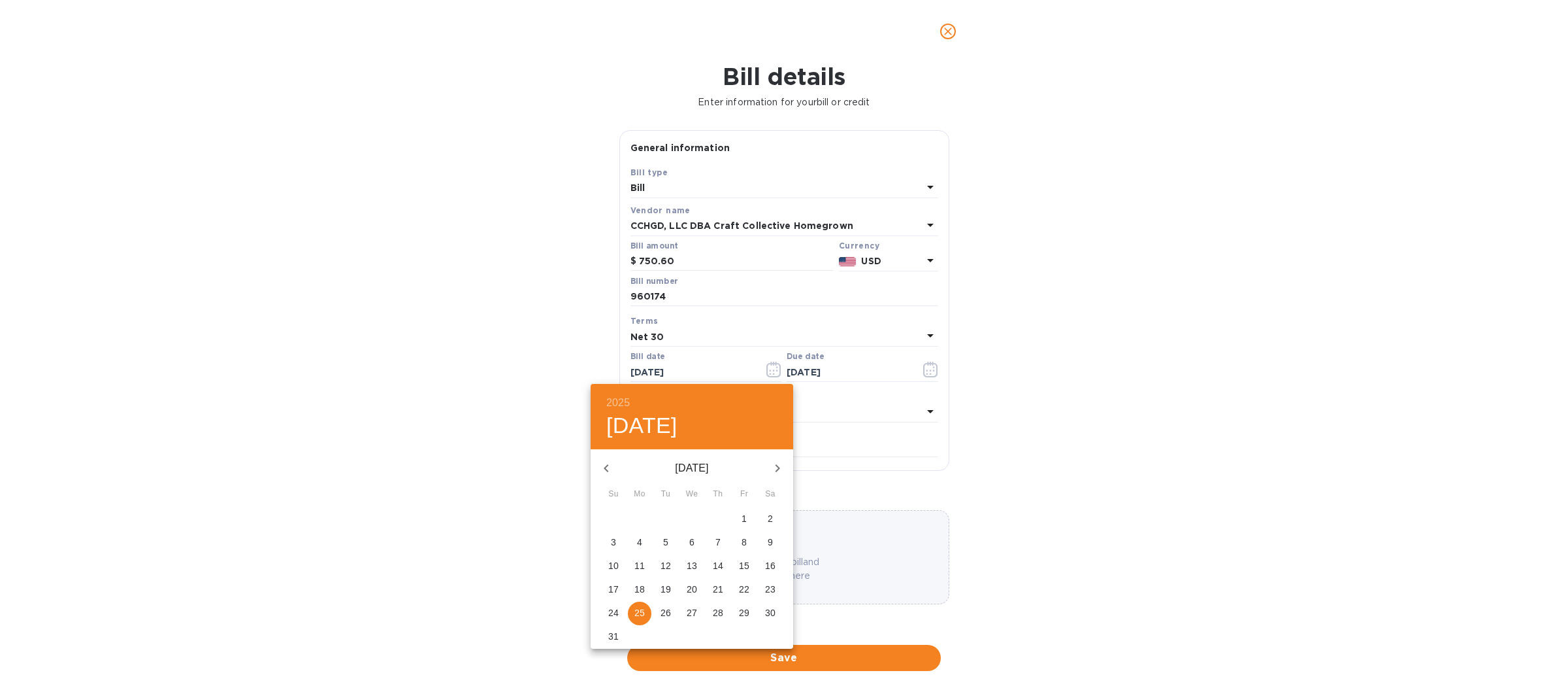
click at [740, 582] on button "22" at bounding box center [744, 589] width 24 height 24
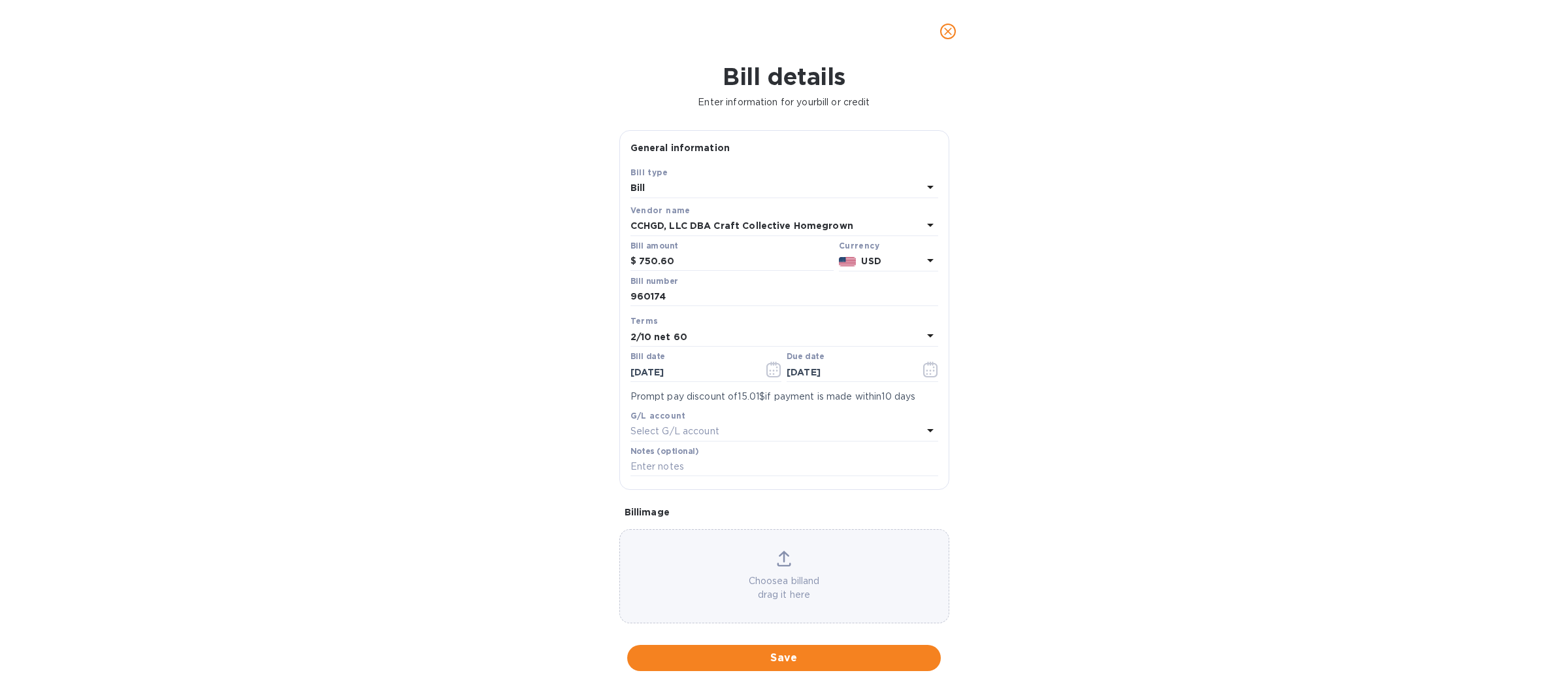
type input "08/22/2025"
click at [785, 651] on span "Save" at bounding box center [784, 657] width 293 height 15
